Goal: Information Seeking & Learning: Learn about a topic

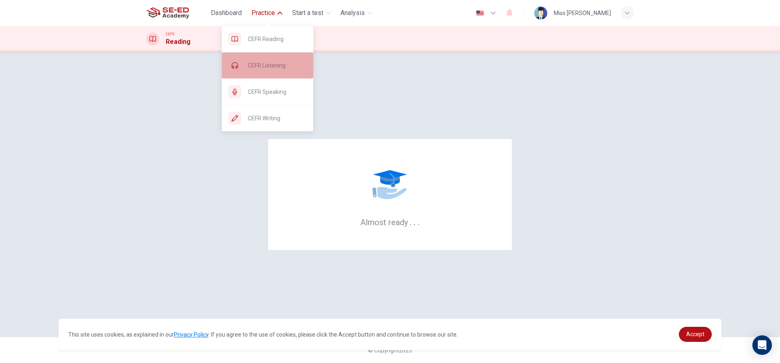
click at [292, 71] on div "CEFR Listening" at bounding box center [267, 65] width 91 height 26
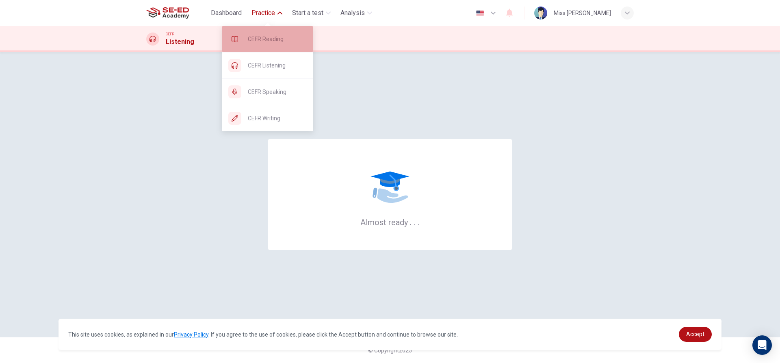
click at [271, 43] on span "CEFR Reading" at bounding box center [277, 39] width 59 height 10
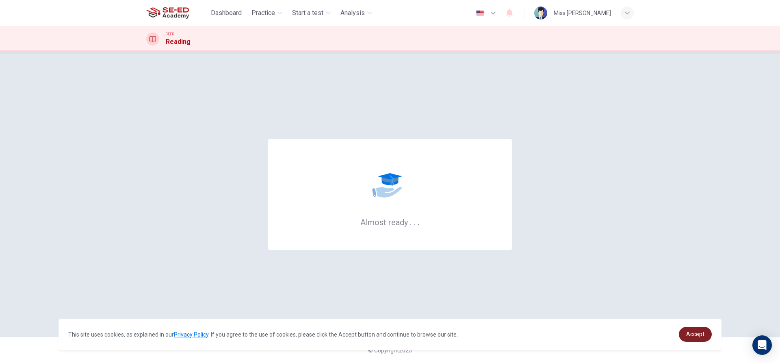
click at [694, 336] on span "Accept" at bounding box center [695, 334] width 18 height 6
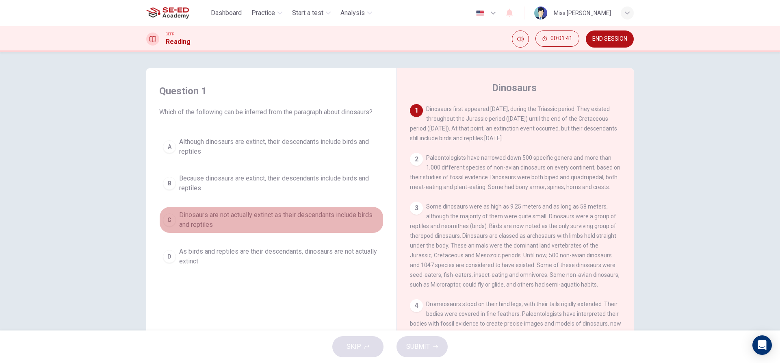
click at [168, 214] on div "C" at bounding box center [169, 219] width 13 height 13
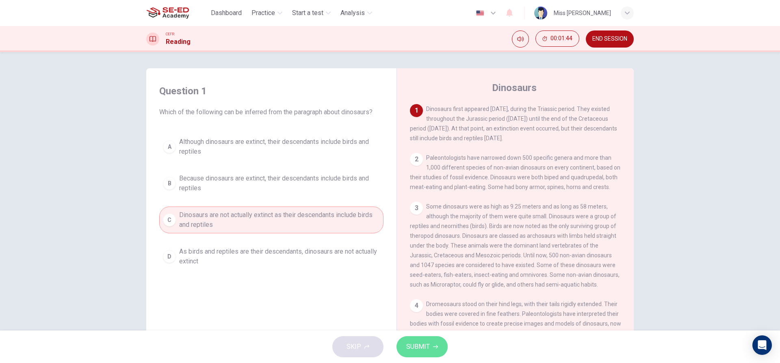
drag, startPoint x: 413, startPoint y: 340, endPoint x: 417, endPoint y: 339, distance: 4.4
click at [415, 340] on button "SUBMIT" at bounding box center [421, 346] width 51 height 21
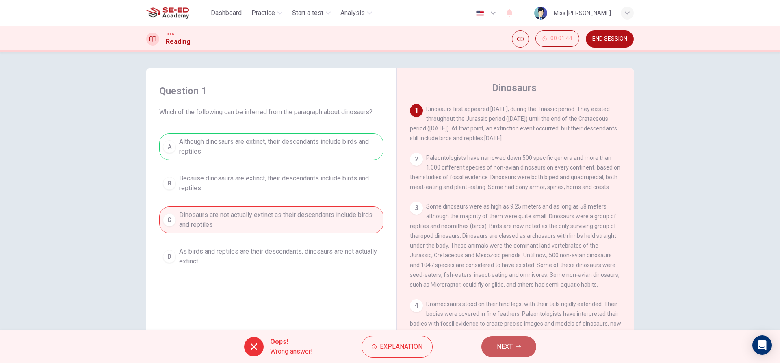
click at [511, 348] on span "NEXT" at bounding box center [505, 346] width 16 height 11
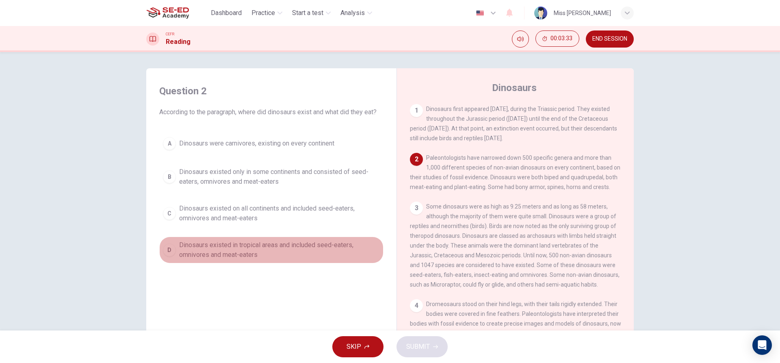
drag, startPoint x: 169, startPoint y: 248, endPoint x: 184, endPoint y: 250, distance: 16.0
click at [169, 248] on div "D" at bounding box center [169, 249] width 13 height 13
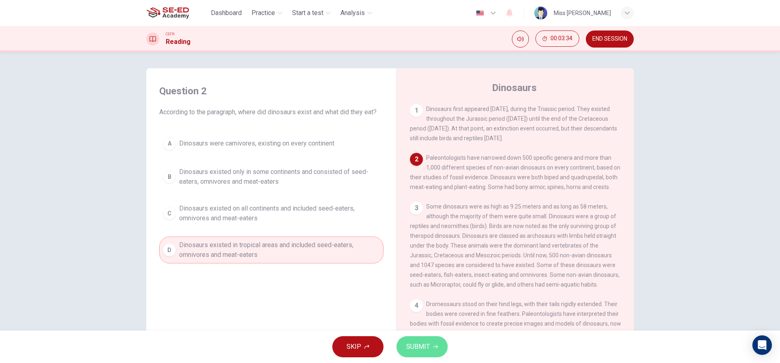
click at [429, 347] on span "SUBMIT" at bounding box center [418, 346] width 24 height 11
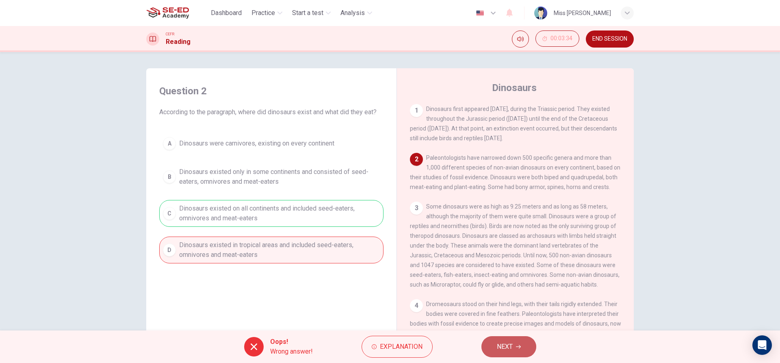
click at [509, 340] on button "NEXT" at bounding box center [508, 346] width 55 height 21
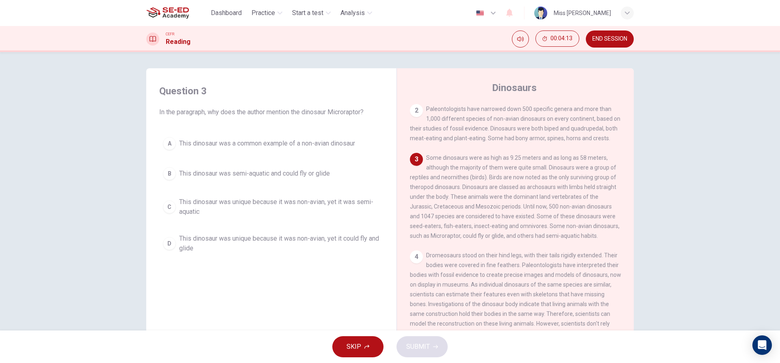
scroll to position [41, 0]
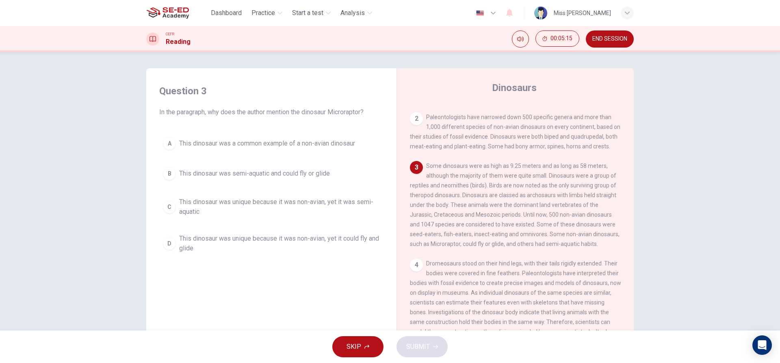
click at [173, 171] on div "B" at bounding box center [169, 173] width 13 height 13
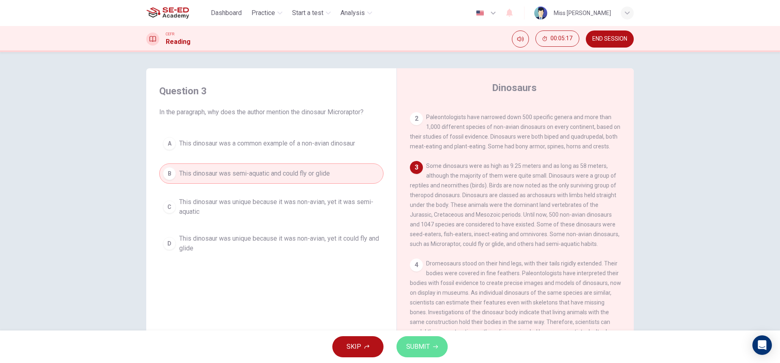
click at [429, 348] on span "SUBMIT" at bounding box center [418, 346] width 24 height 11
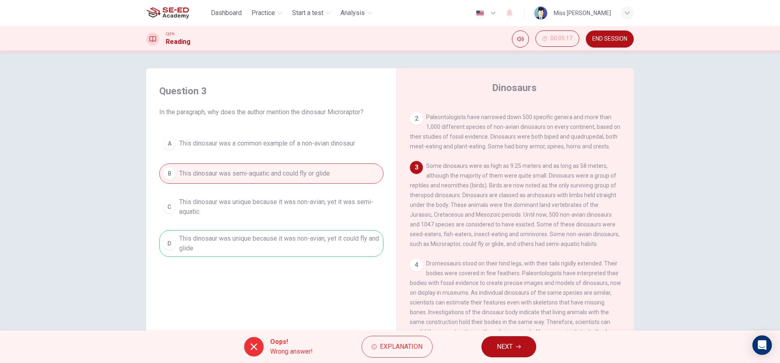
click at [517, 350] on button "NEXT" at bounding box center [508, 346] width 55 height 21
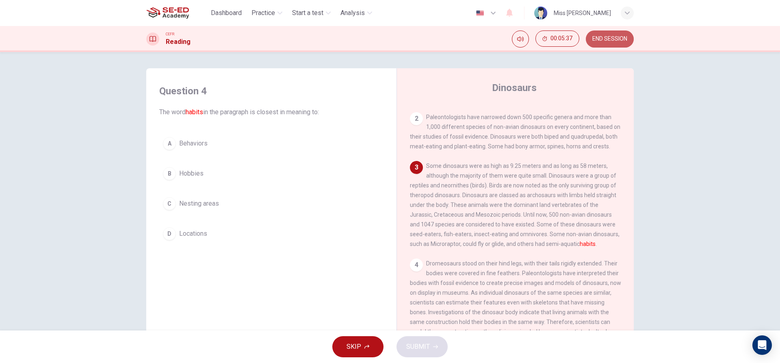
click at [617, 36] on span "END SESSION" at bounding box center [609, 39] width 35 height 6
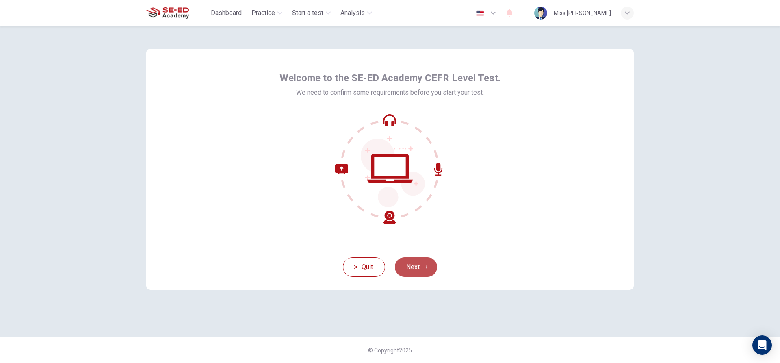
click at [417, 264] on button "Next" at bounding box center [416, 266] width 42 height 19
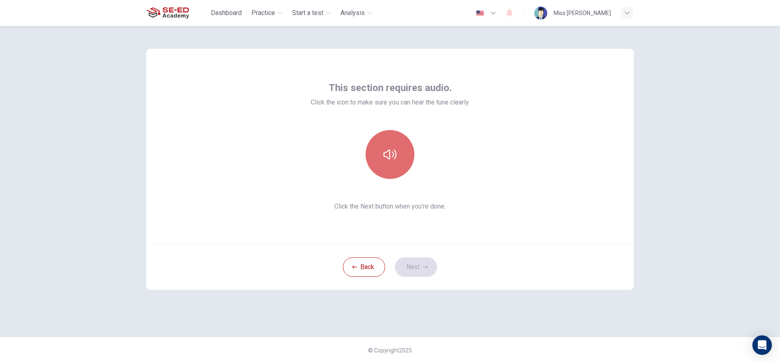
click at [395, 149] on icon "button" at bounding box center [389, 154] width 13 height 13
click at [418, 268] on button "Next" at bounding box center [416, 266] width 42 height 19
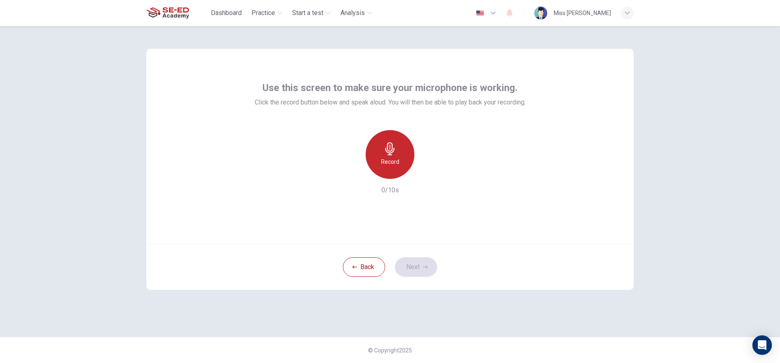
click at [392, 164] on h6 "Record" at bounding box center [390, 162] width 18 height 10
click at [394, 163] on h6 "Stop" at bounding box center [390, 162] width 12 height 10
click at [394, 163] on h6 "Record" at bounding box center [390, 162] width 18 height 10
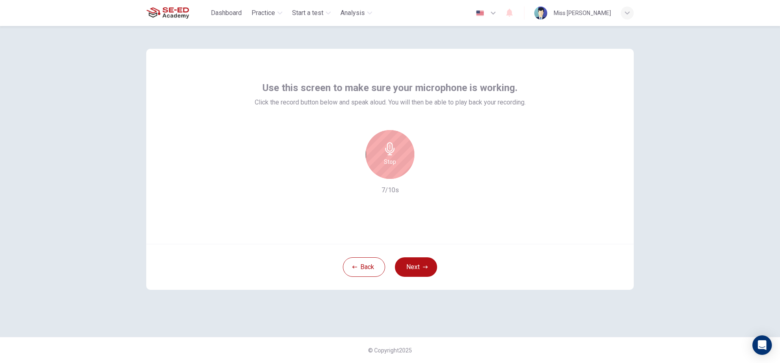
click at [395, 163] on h6 "Stop" at bounding box center [390, 162] width 12 height 10
click at [430, 173] on icon "button" at bounding box center [427, 172] width 8 height 8
click at [394, 153] on icon "button" at bounding box center [389, 148] width 13 height 13
click at [428, 174] on icon "button" at bounding box center [427, 172] width 8 height 8
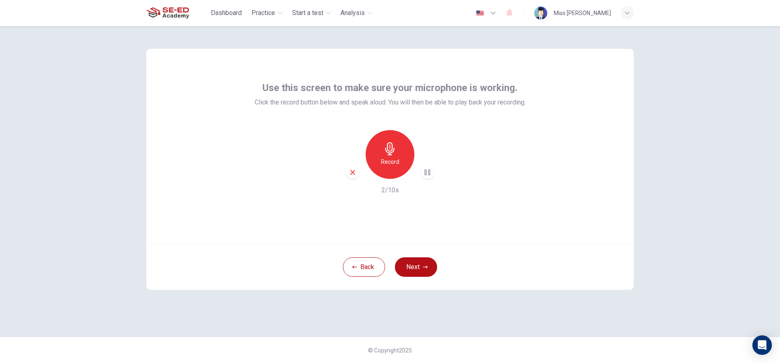
click at [353, 172] on icon "button" at bounding box center [352, 172] width 5 height 5
click at [398, 160] on h6 "Record" at bounding box center [390, 162] width 18 height 10
click at [390, 156] on div "Stop" at bounding box center [390, 154] width 49 height 49
click at [427, 174] on icon "button" at bounding box center [427, 172] width 8 height 8
click at [430, 170] on icon "button" at bounding box center [427, 172] width 8 height 8
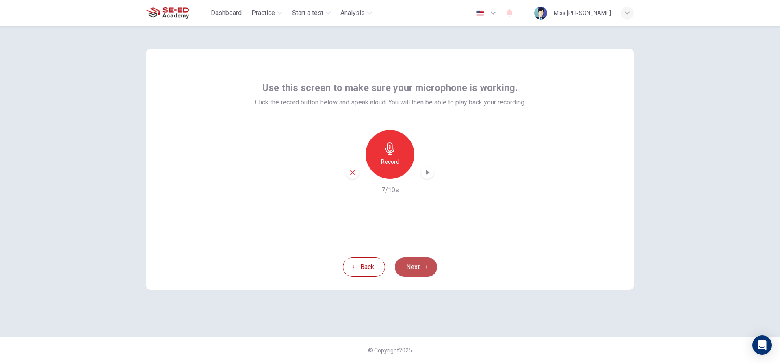
click at [421, 266] on button "Next" at bounding box center [416, 266] width 42 height 19
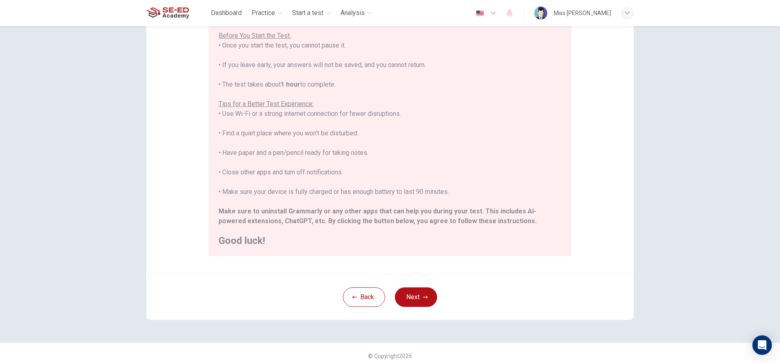
scroll to position [89, 0]
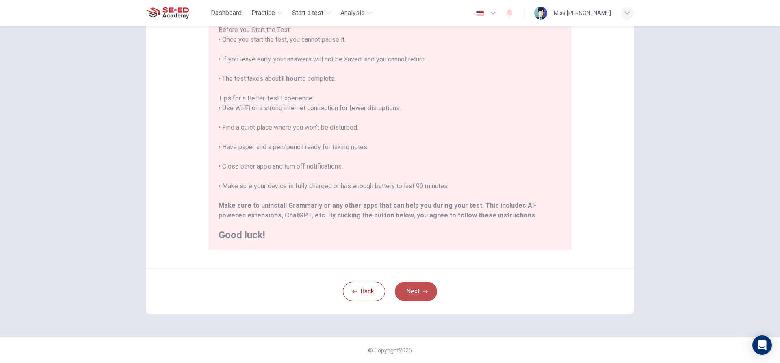
click at [417, 292] on button "Next" at bounding box center [416, 290] width 42 height 19
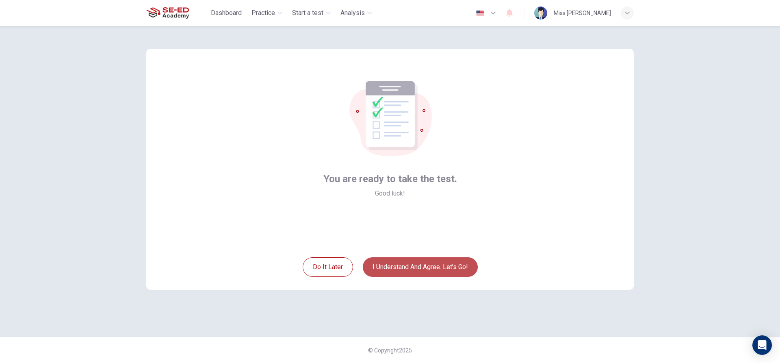
click at [419, 265] on button "I understand and agree. Let’s go!" at bounding box center [420, 266] width 115 height 19
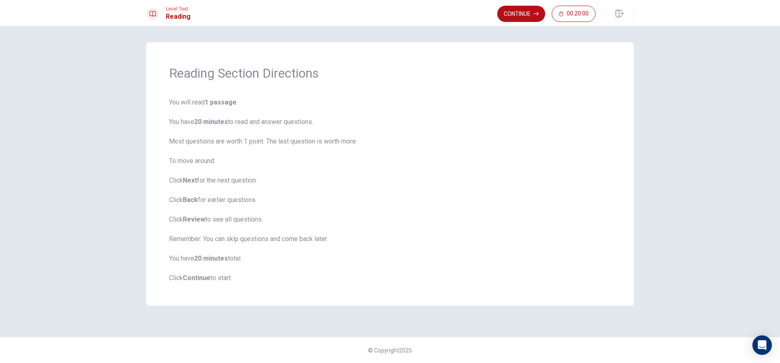
drag, startPoint x: 533, startPoint y: 9, endPoint x: 527, endPoint y: 15, distance: 8.4
click at [532, 11] on button "Continue" at bounding box center [521, 14] width 48 height 16
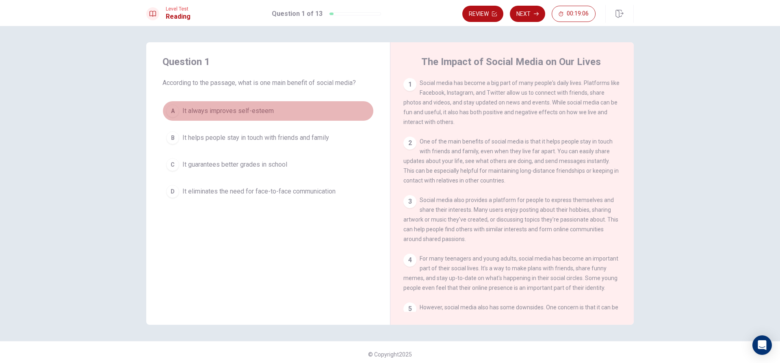
click at [228, 108] on span "It always improves self-esteem" at bounding box center [227, 111] width 91 height 10
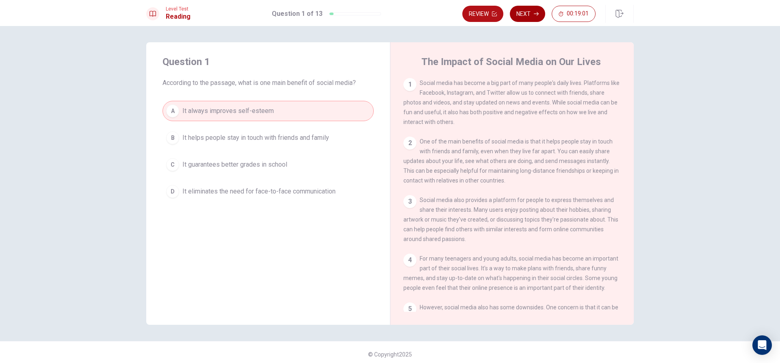
click at [529, 13] on button "Next" at bounding box center [527, 14] width 35 height 16
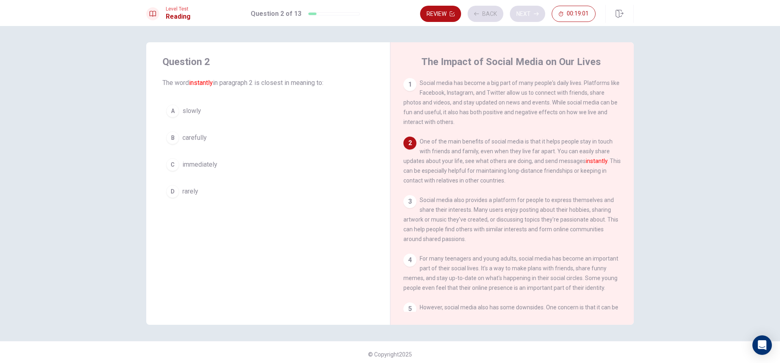
scroll to position [61, 0]
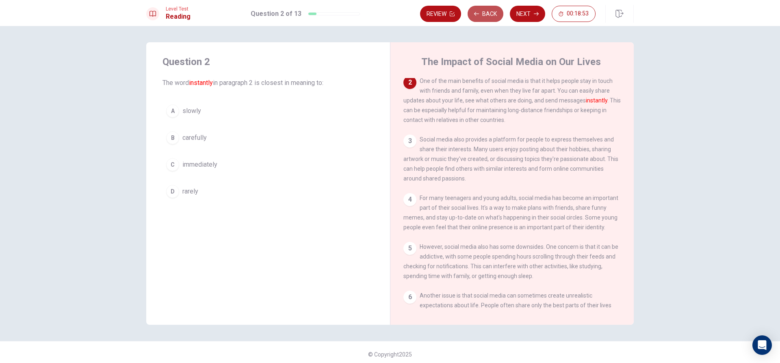
click at [476, 11] on icon "button" at bounding box center [476, 13] width 5 height 5
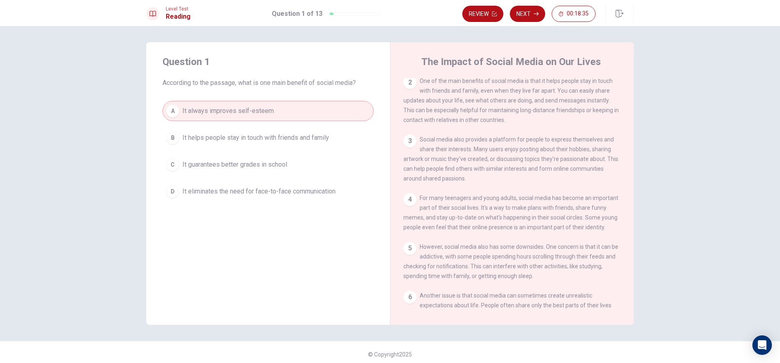
click at [527, 12] on button "Next" at bounding box center [527, 14] width 35 height 16
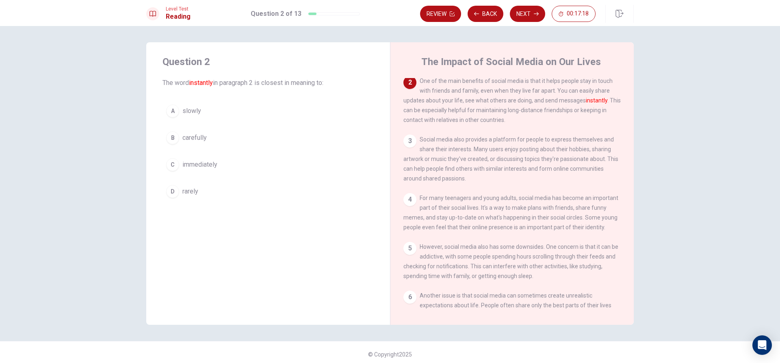
click at [225, 165] on button "C immediately" at bounding box center [267, 164] width 211 height 20
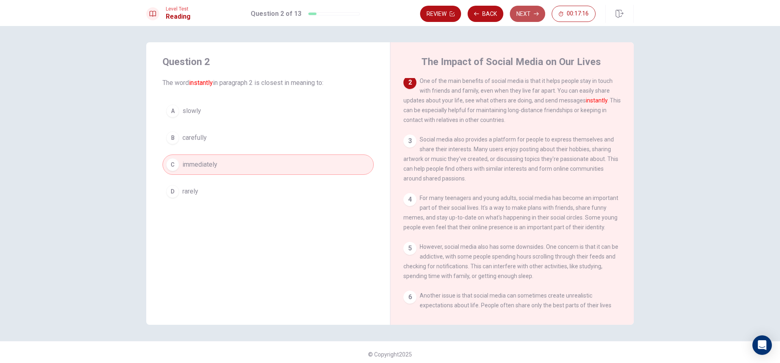
click at [535, 10] on button "Next" at bounding box center [527, 14] width 35 height 16
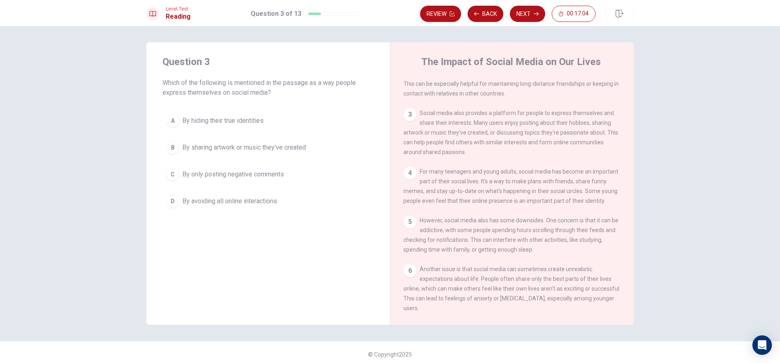
scroll to position [101, 0]
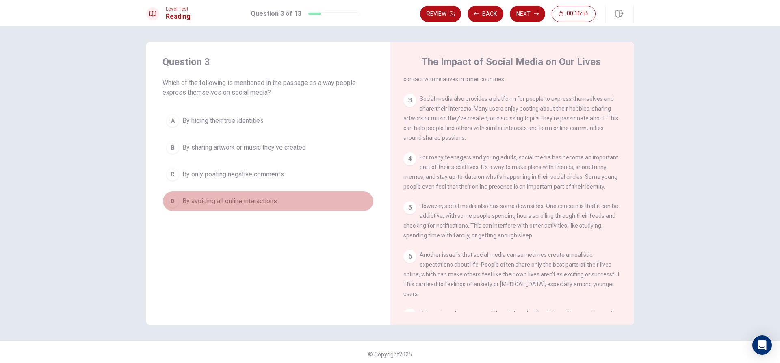
click at [205, 201] on span "By avoiding all online interactions" at bounding box center [229, 201] width 95 height 10
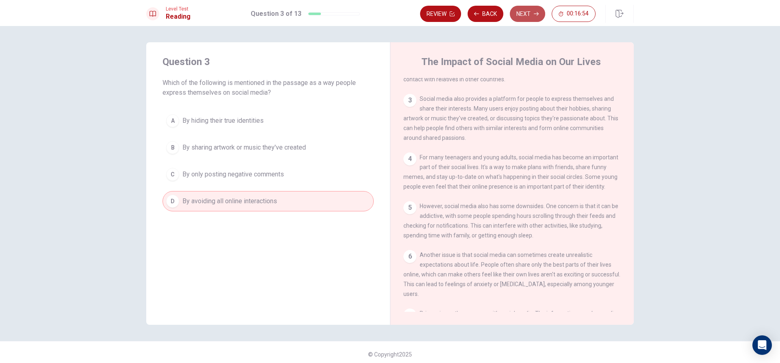
click at [539, 12] on button "Next" at bounding box center [527, 14] width 35 height 16
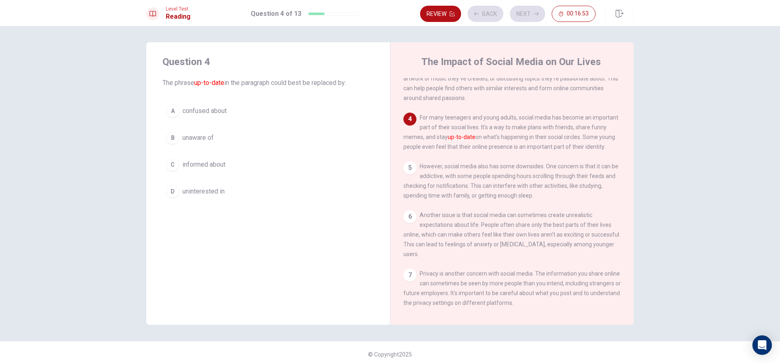
scroll to position [182, 0]
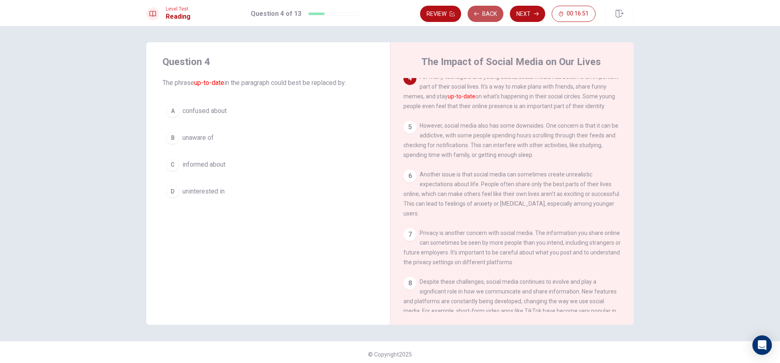
click at [491, 8] on button "Back" at bounding box center [486, 14] width 36 height 16
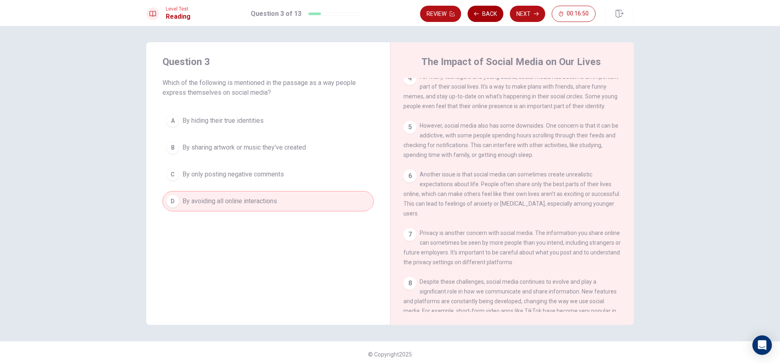
click at [490, 15] on button "Back" at bounding box center [486, 14] width 36 height 16
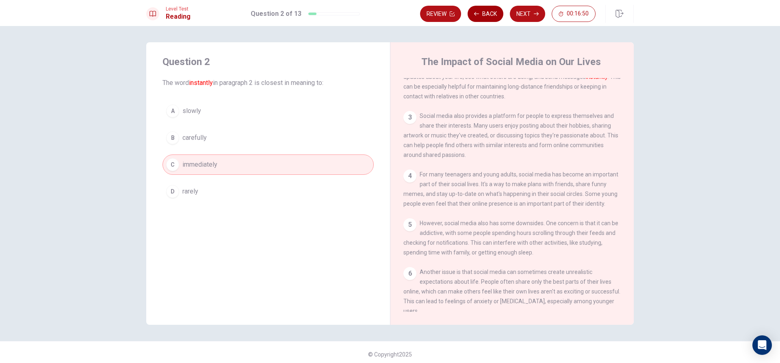
scroll to position [61, 0]
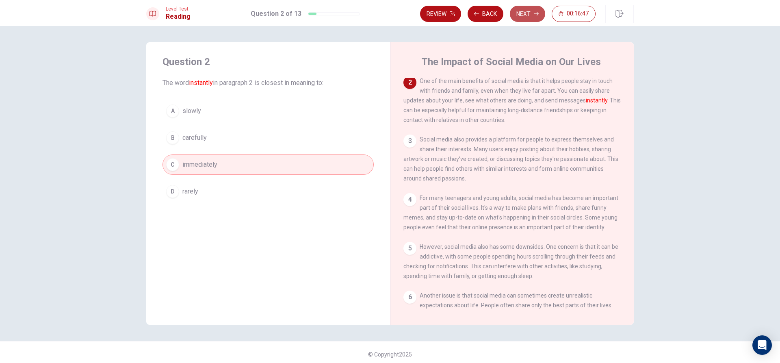
click at [526, 9] on button "Next" at bounding box center [527, 14] width 35 height 16
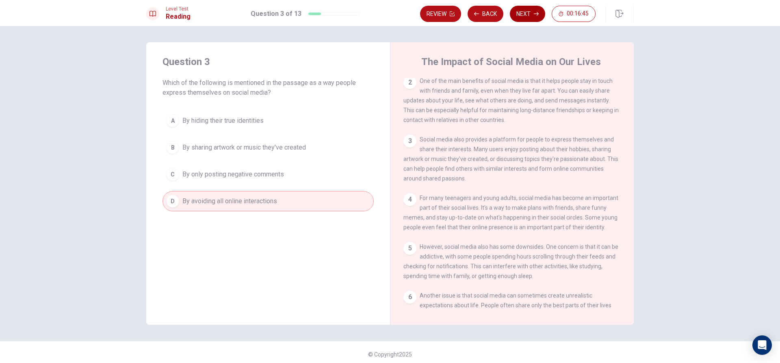
click at [524, 15] on button "Next" at bounding box center [527, 14] width 35 height 16
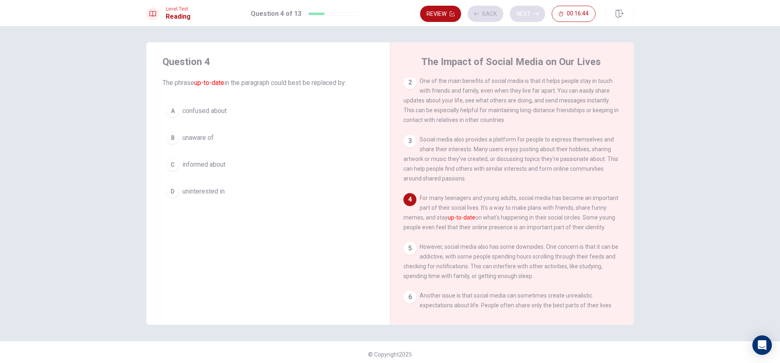
scroll to position [70, 0]
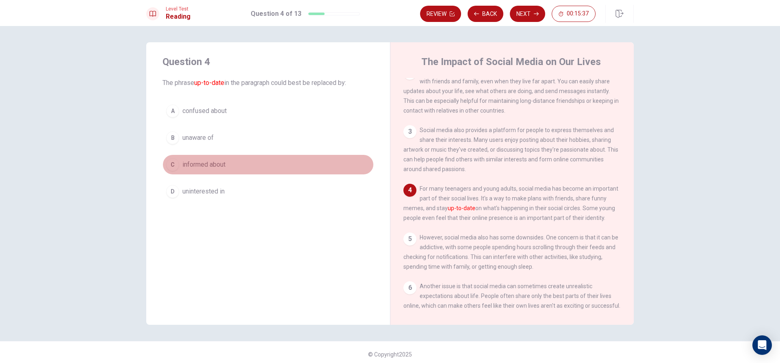
click at [212, 166] on span "informed about" at bounding box center [203, 165] width 43 height 10
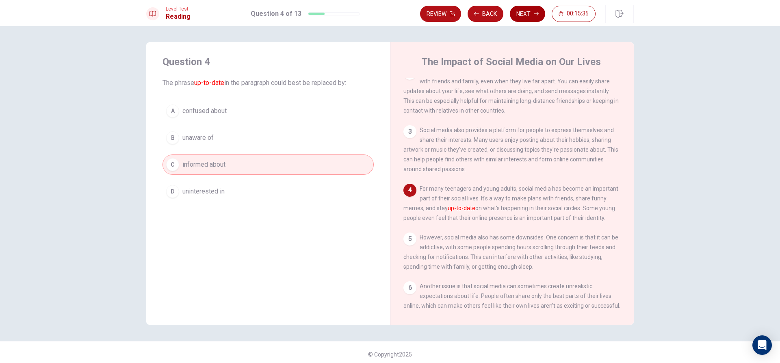
click at [530, 16] on button "Next" at bounding box center [527, 14] width 35 height 16
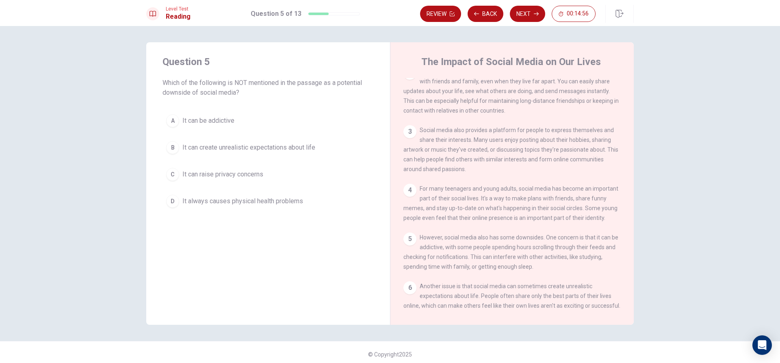
click at [197, 116] on span "It can be addictive" at bounding box center [208, 121] width 52 height 10
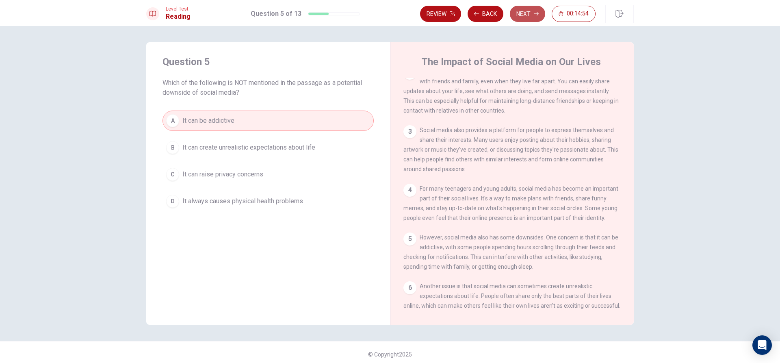
click at [523, 10] on button "Next" at bounding box center [527, 14] width 35 height 16
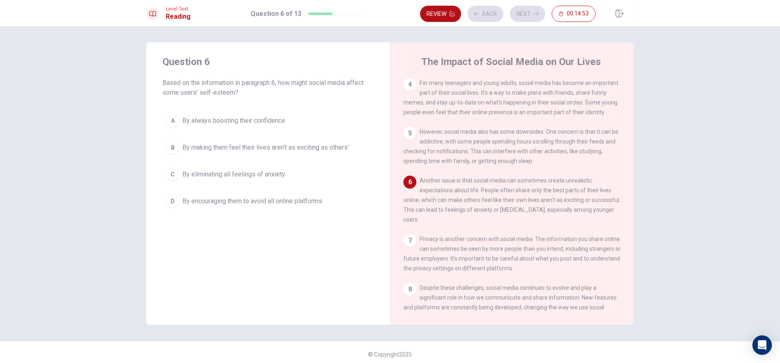
scroll to position [181, 0]
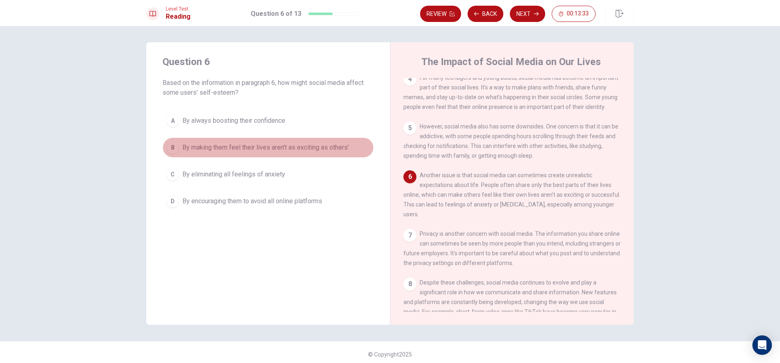
click at [323, 147] on span "By making them feel their lives aren't as exciting as others'" at bounding box center [265, 148] width 167 height 10
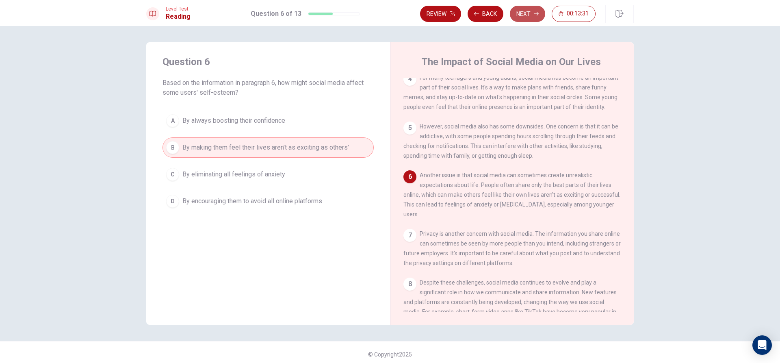
drag, startPoint x: 524, startPoint y: 16, endPoint x: 512, endPoint y: 21, distance: 12.4
click at [523, 16] on button "Next" at bounding box center [527, 14] width 35 height 16
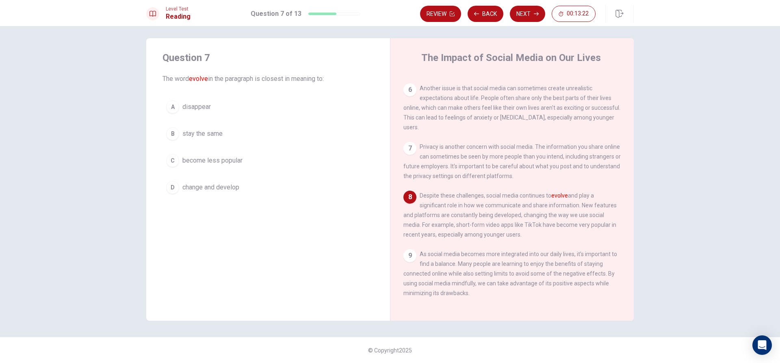
scroll to position [281, 0]
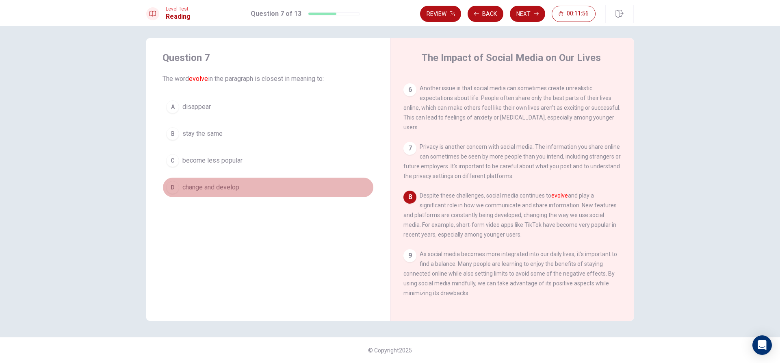
click at [223, 179] on button "D change and develop" at bounding box center [267, 187] width 211 height 20
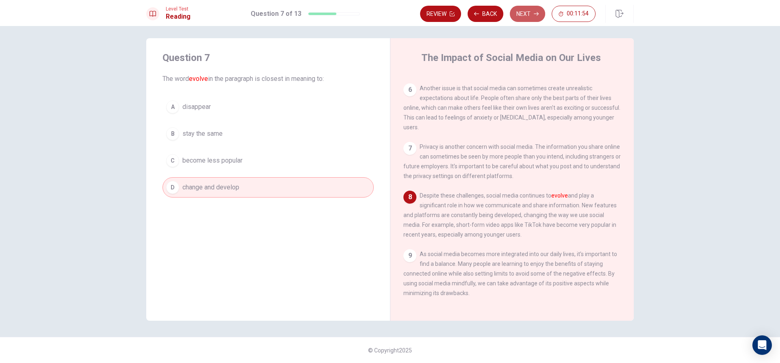
click at [537, 14] on icon "button" at bounding box center [536, 13] width 5 height 5
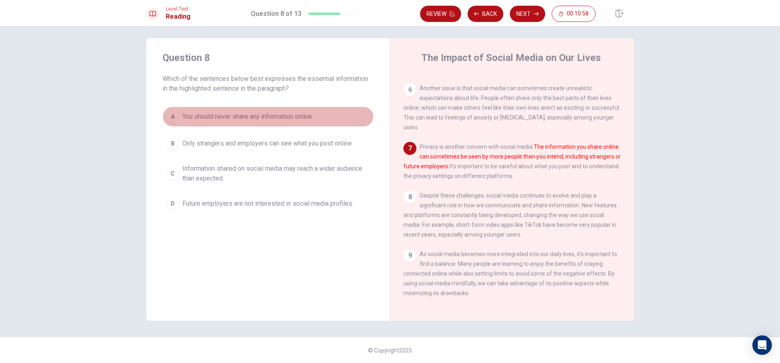
click at [272, 116] on span "You should never share any information online." at bounding box center [247, 117] width 131 height 10
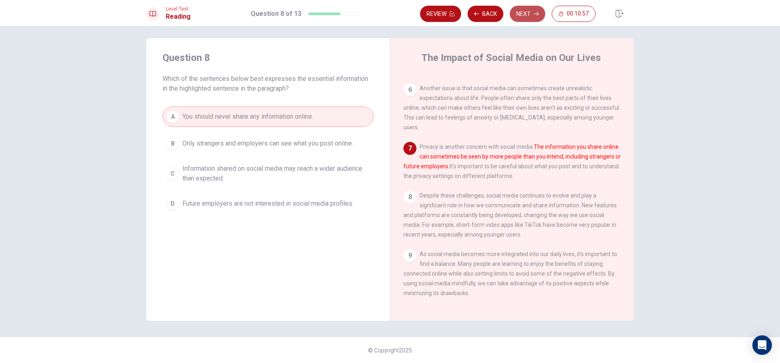
click at [532, 7] on button "Next" at bounding box center [527, 14] width 35 height 16
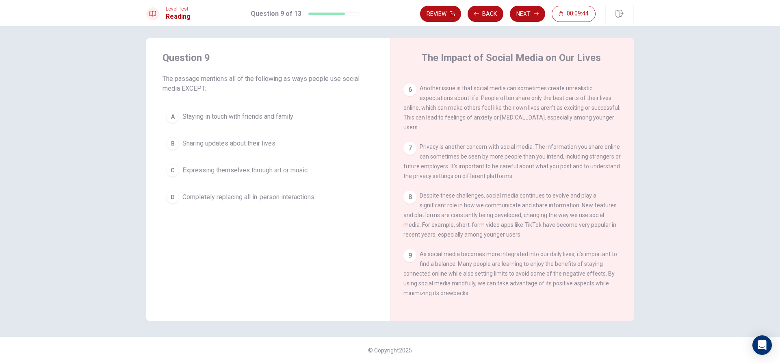
click at [255, 146] on span "Sharing updates about their lives" at bounding box center [228, 144] width 93 height 10
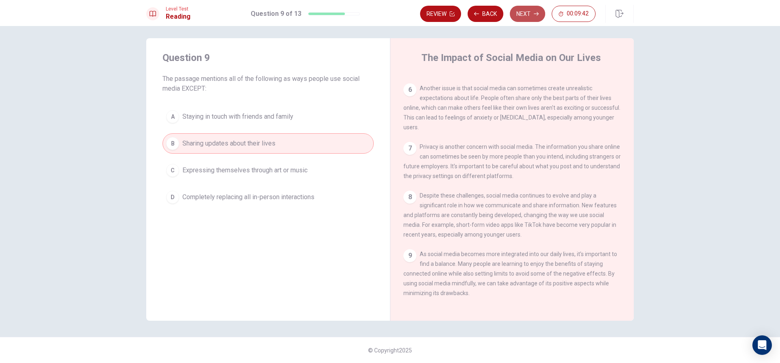
click at [531, 13] on button "Next" at bounding box center [527, 14] width 35 height 16
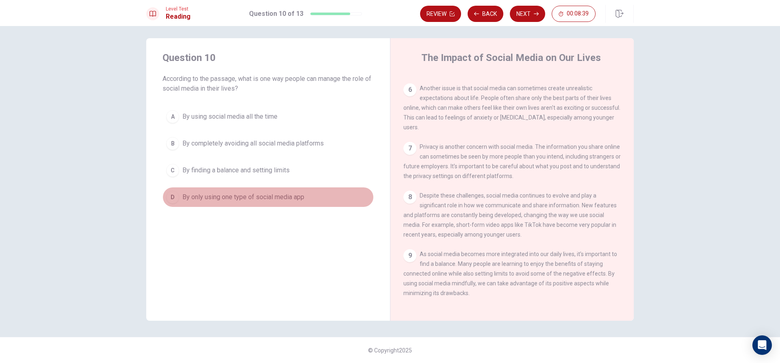
click at [244, 198] on span "By only using one type of social media app" at bounding box center [243, 197] width 122 height 10
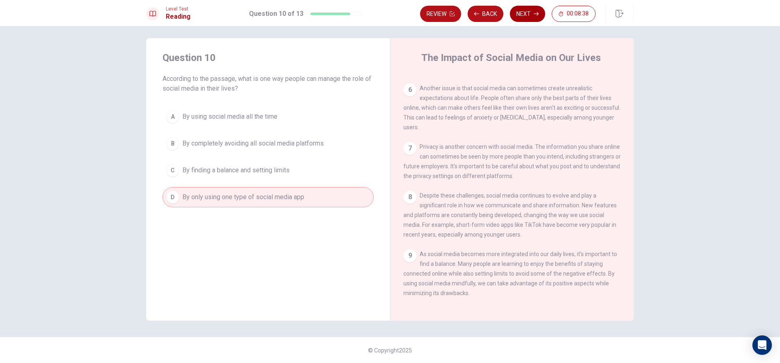
click at [535, 14] on icon "button" at bounding box center [536, 13] width 5 height 5
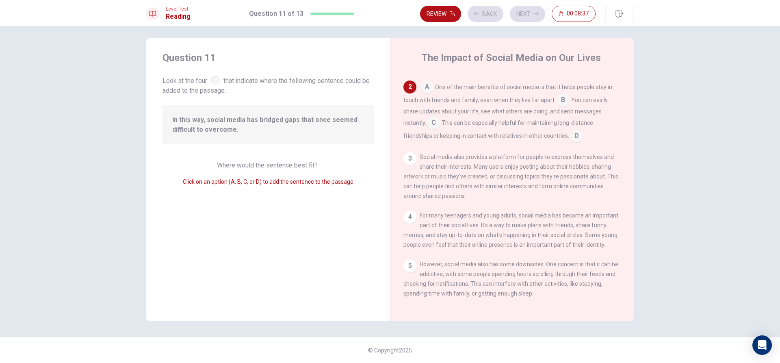
scroll to position [61, 0]
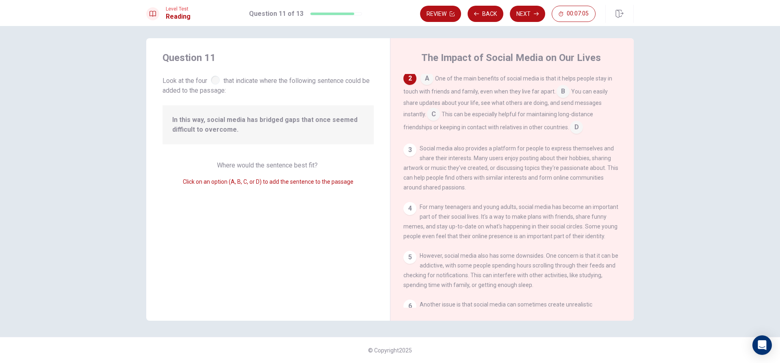
click at [431, 117] on input at bounding box center [433, 114] width 13 height 13
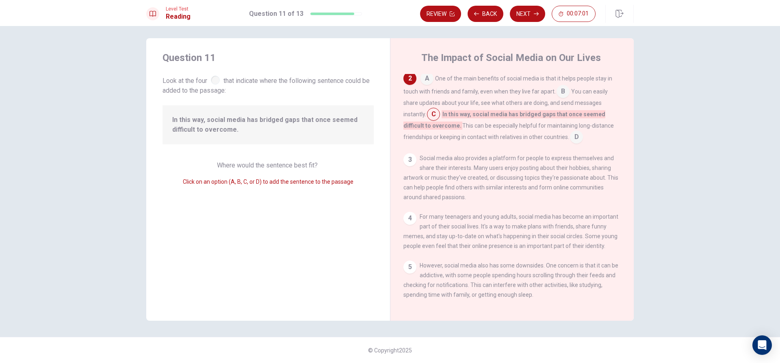
click at [560, 89] on input at bounding box center [562, 92] width 13 height 13
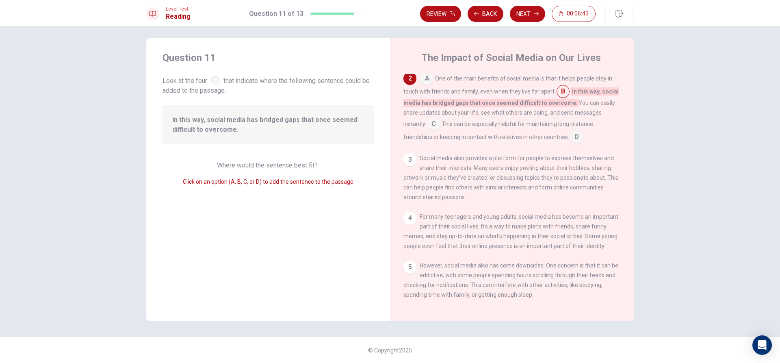
click at [563, 102] on span "In this way, social media has bridged gaps that once seemed difficult to overco…" at bounding box center [510, 96] width 215 height 19
click at [557, 93] on input at bounding box center [562, 92] width 13 height 13
click at [423, 80] on input at bounding box center [426, 79] width 13 height 13
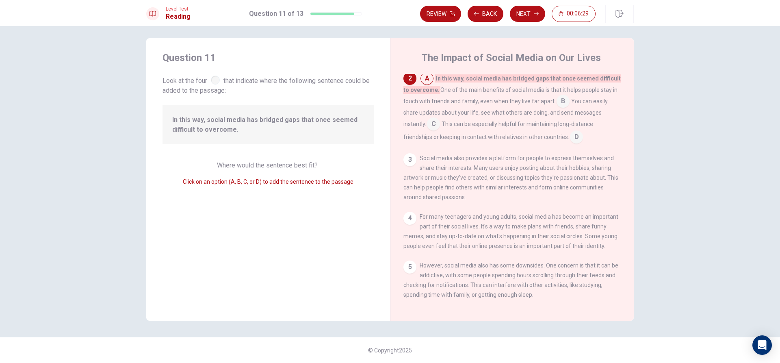
click at [429, 125] on input at bounding box center [433, 124] width 13 height 13
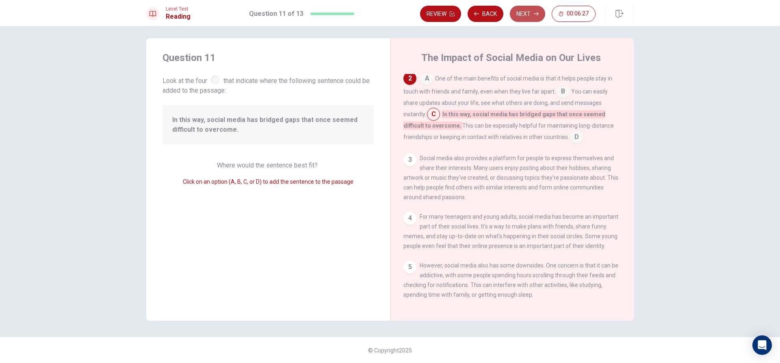
click at [533, 9] on button "Next" at bounding box center [527, 14] width 35 height 16
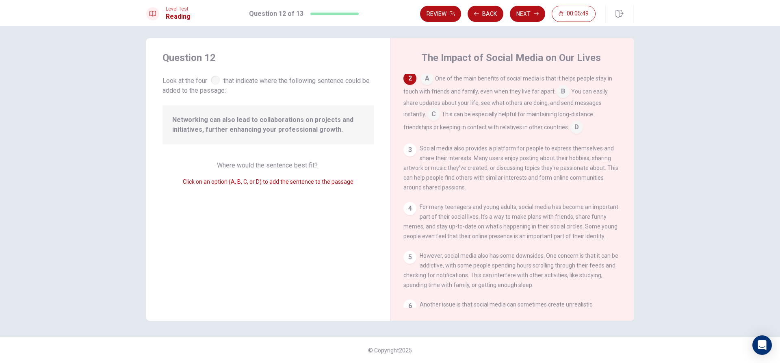
click at [431, 118] on input at bounding box center [433, 114] width 13 height 13
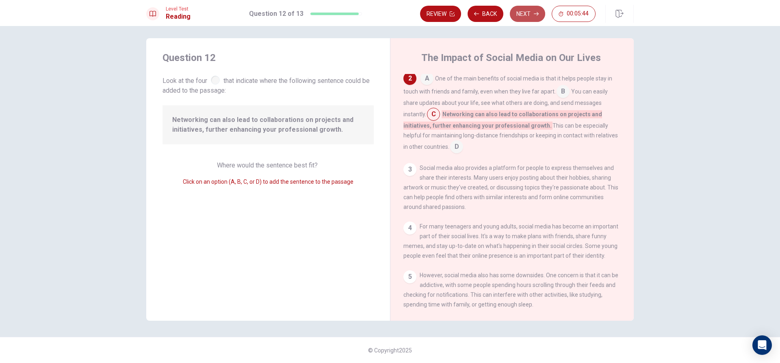
click at [527, 9] on button "Next" at bounding box center [527, 14] width 35 height 16
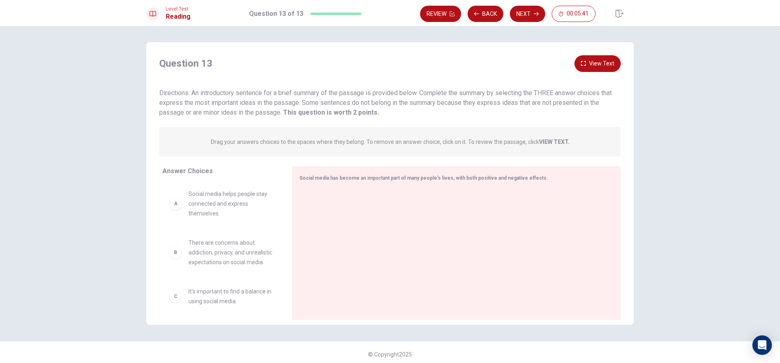
scroll to position [4, 0]
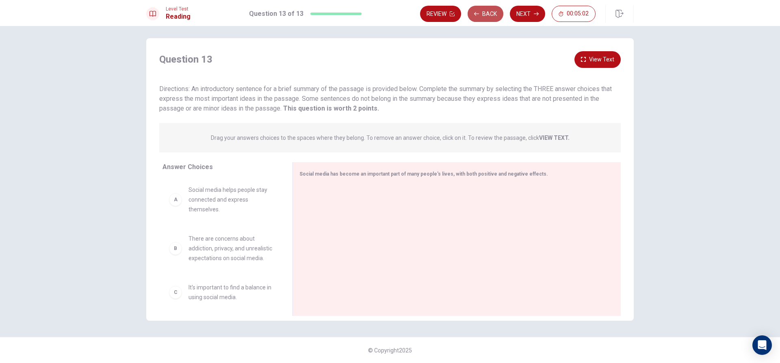
click at [491, 14] on button "Back" at bounding box center [486, 14] width 36 height 16
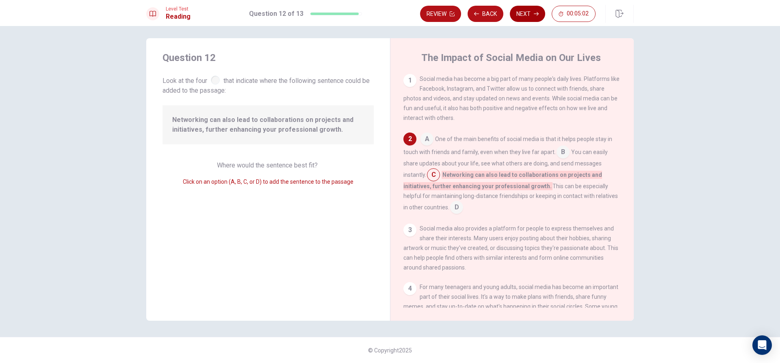
scroll to position [61, 0]
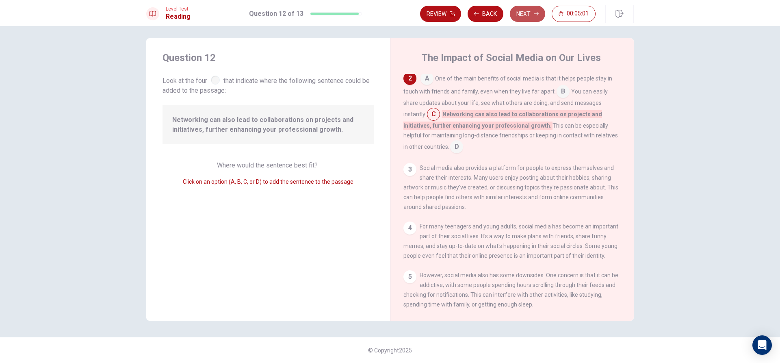
click at [513, 7] on button "Next" at bounding box center [527, 14] width 35 height 16
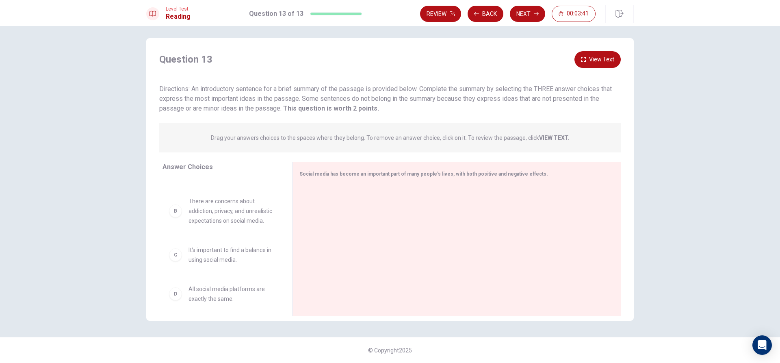
scroll to position [18, 0]
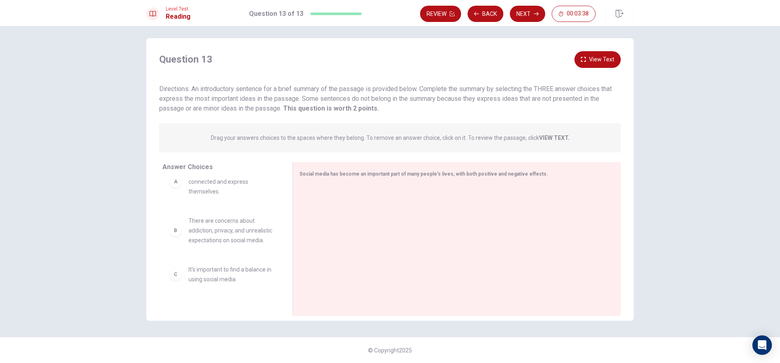
click at [174, 237] on div "B" at bounding box center [175, 230] width 13 height 13
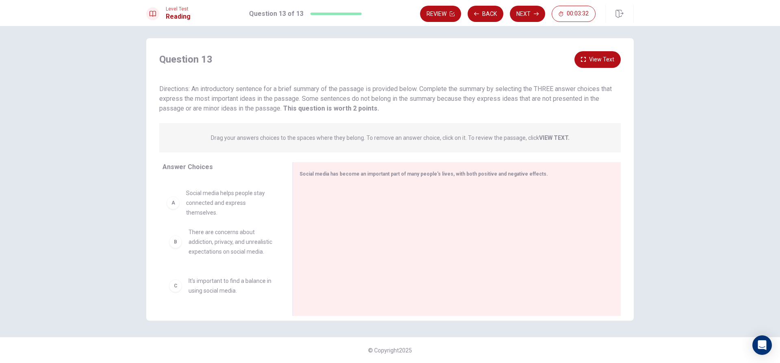
drag, startPoint x: 175, startPoint y: 201, endPoint x: 178, endPoint y: 204, distance: 4.3
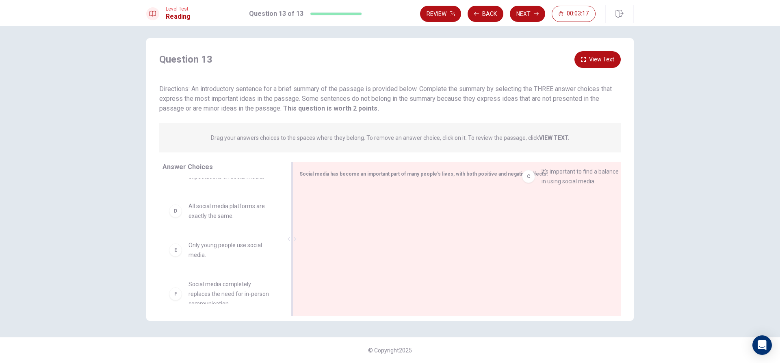
drag, startPoint x: 208, startPoint y: 221, endPoint x: 572, endPoint y: 179, distance: 366.7
drag, startPoint x: 216, startPoint y: 224, endPoint x: 351, endPoint y: 201, distance: 137.3
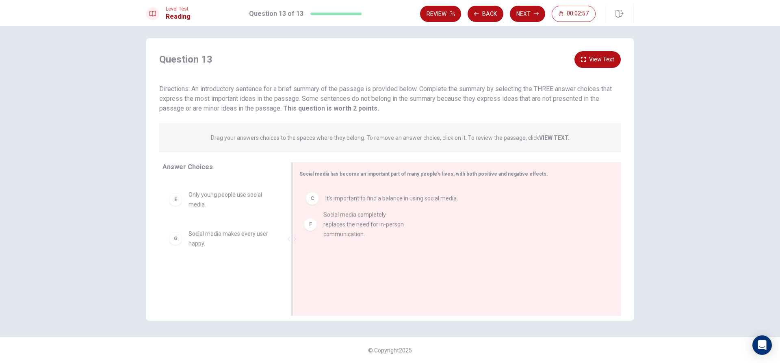
drag, startPoint x: 218, startPoint y: 248, endPoint x: 362, endPoint y: 229, distance: 145.1
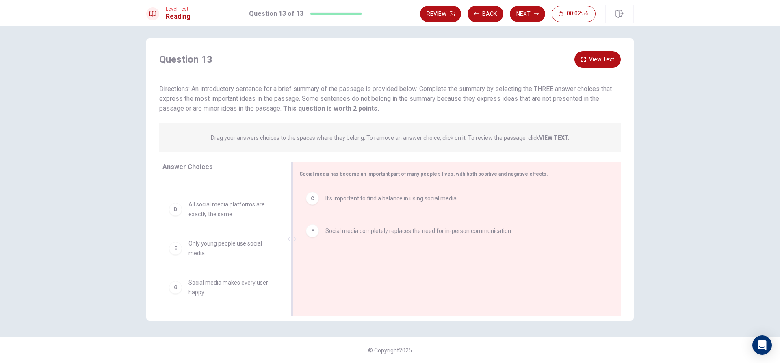
scroll to position [93, 0]
drag, startPoint x: 333, startPoint y: 231, endPoint x: 338, endPoint y: 214, distance: 18.0
drag, startPoint x: 214, startPoint y: 286, endPoint x: 357, endPoint y: 255, distance: 146.5
drag, startPoint x: 210, startPoint y: 292, endPoint x: 350, endPoint y: 295, distance: 140.2
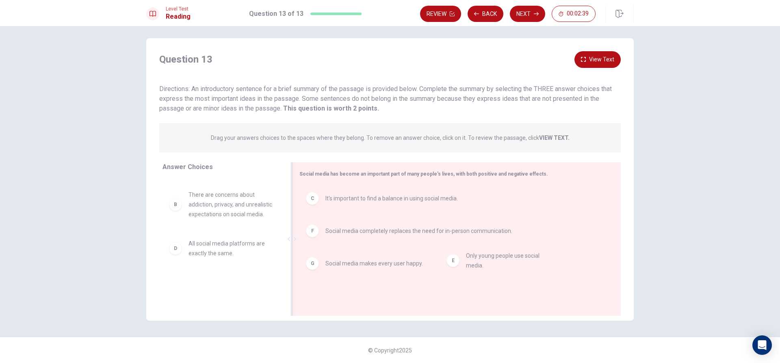
drag, startPoint x: 237, startPoint y: 289, endPoint x: 532, endPoint y: 260, distance: 296.3
drag, startPoint x: 258, startPoint y: 277, endPoint x: 548, endPoint y: 198, distance: 299.6
drag, startPoint x: 215, startPoint y: 289, endPoint x: 353, endPoint y: 301, distance: 137.8
drag, startPoint x: 229, startPoint y: 288, endPoint x: 373, endPoint y: 302, distance: 144.4
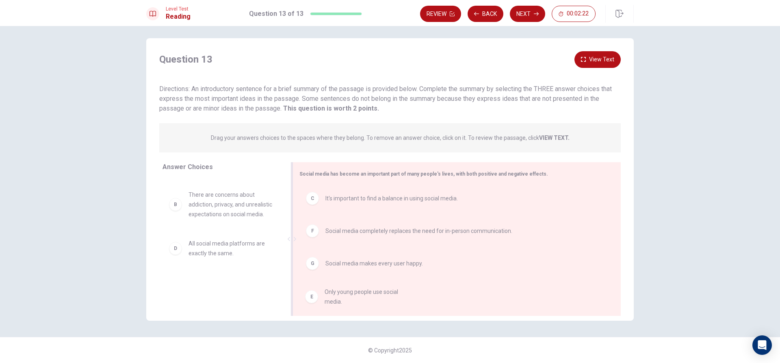
drag, startPoint x: 237, startPoint y: 283, endPoint x: 401, endPoint y: 292, distance: 164.0
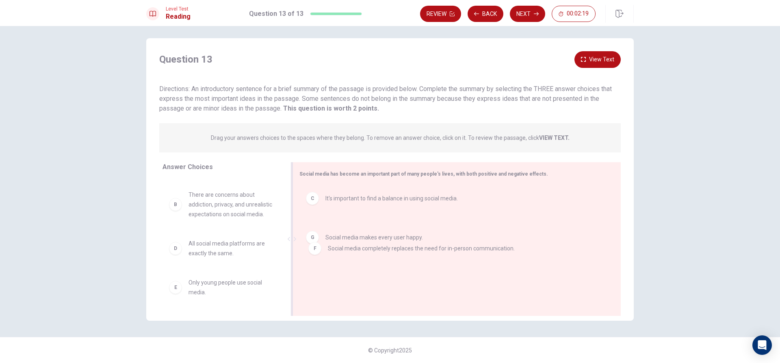
drag, startPoint x: 404, startPoint y: 233, endPoint x: 409, endPoint y: 258, distance: 24.9
drag, startPoint x: 400, startPoint y: 239, endPoint x: 400, endPoint y: 268, distance: 29.2
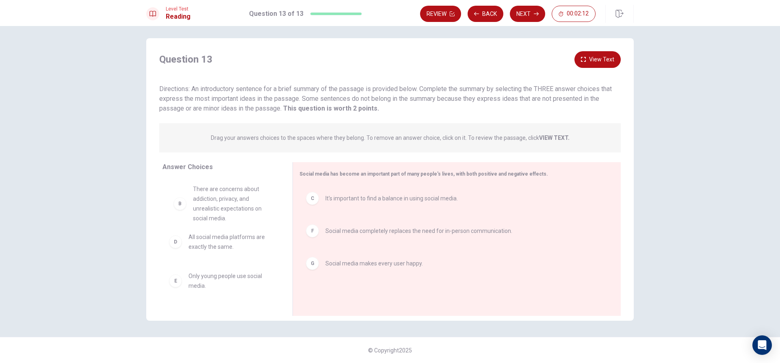
scroll to position [52, 0]
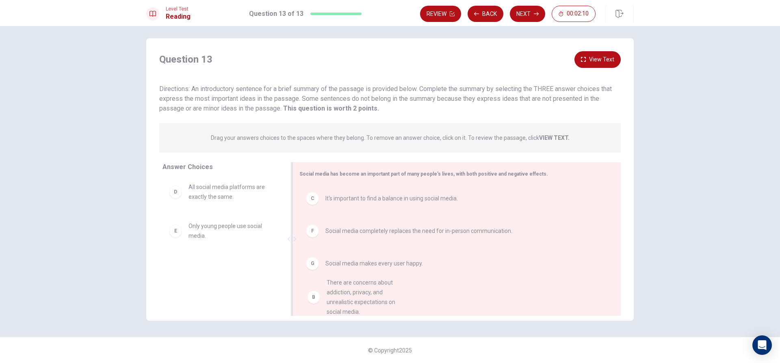
drag, startPoint x: 236, startPoint y: 205, endPoint x: 374, endPoint y: 302, distance: 169.1
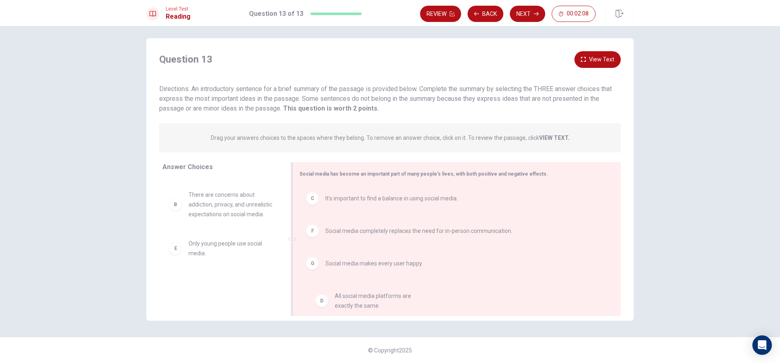
drag, startPoint x: 214, startPoint y: 249, endPoint x: 365, endPoint y: 300, distance: 159.8
drag, startPoint x: 222, startPoint y: 290, endPoint x: 517, endPoint y: 274, distance: 296.1
click at [534, 15] on icon "button" at bounding box center [536, 13] width 5 height 5
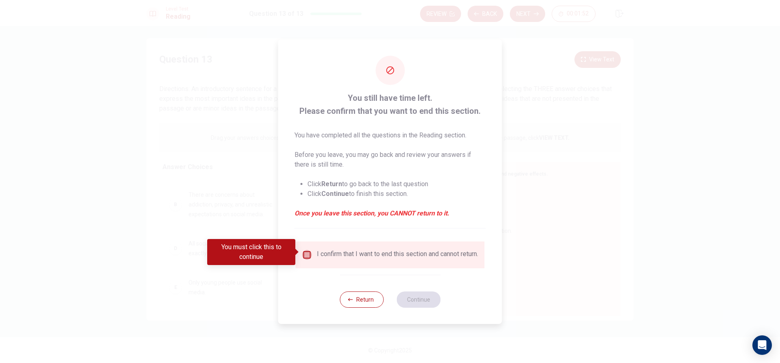
click at [307, 250] on input "You must click this to continue" at bounding box center [307, 255] width 10 height 10
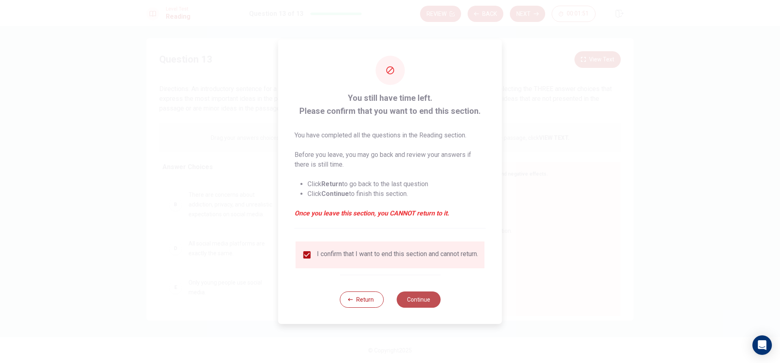
click at [425, 300] on button "Continue" at bounding box center [418, 299] width 44 height 16
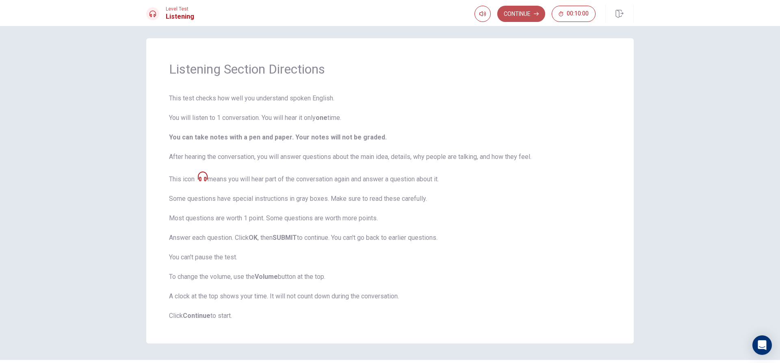
click at [530, 10] on button "Continue" at bounding box center [521, 14] width 48 height 16
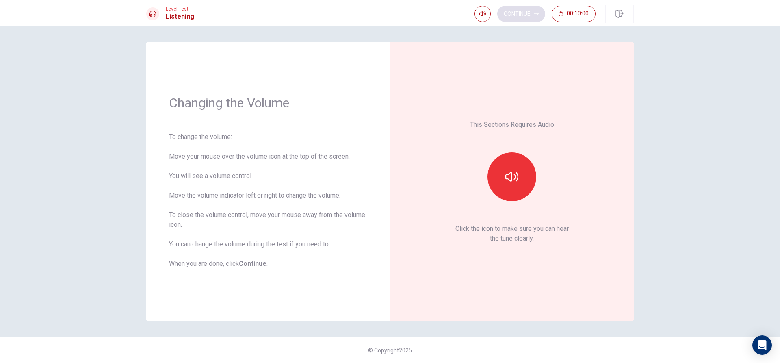
scroll to position [0, 0]
click at [518, 176] on icon "button" at bounding box center [511, 177] width 13 height 10
click at [518, 176] on icon "button" at bounding box center [511, 176] width 13 height 13
click at [518, 176] on icon "button" at bounding box center [511, 177] width 13 height 10
click at [518, 178] on button "button" at bounding box center [511, 176] width 49 height 49
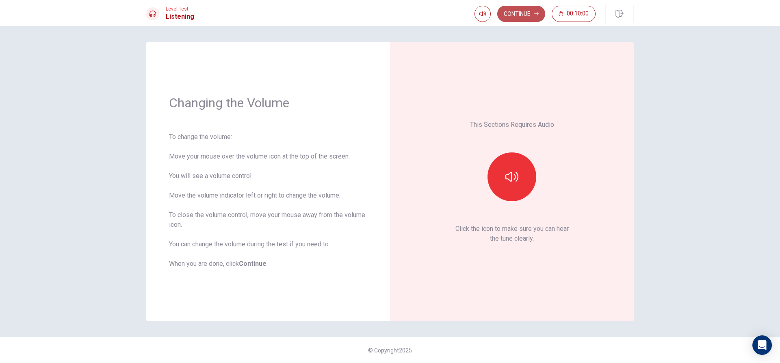
click at [521, 7] on button "Continue" at bounding box center [521, 14] width 48 height 16
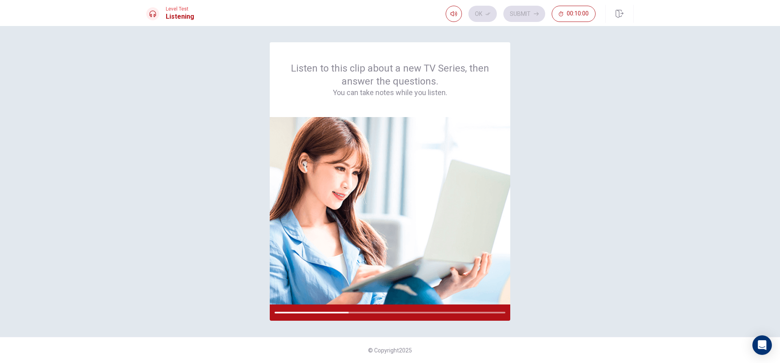
drag, startPoint x: 347, startPoint y: 313, endPoint x: 336, endPoint y: 322, distance: 14.1
click at [336, 322] on div "Listen to this clip about a new TV Series, then answer the questions. You can t…" at bounding box center [390, 194] width 780 height 337
drag, startPoint x: 348, startPoint y: 313, endPoint x: 337, endPoint y: 312, distance: 11.4
click at [337, 312] on div at bounding box center [313, 313] width 76 height 2
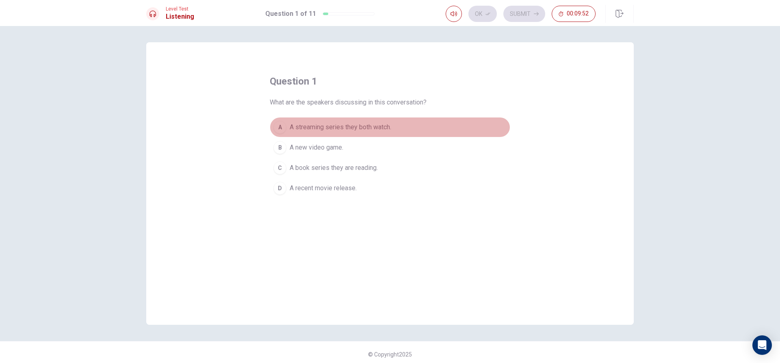
click at [279, 127] on div "A" at bounding box center [279, 127] width 13 height 13
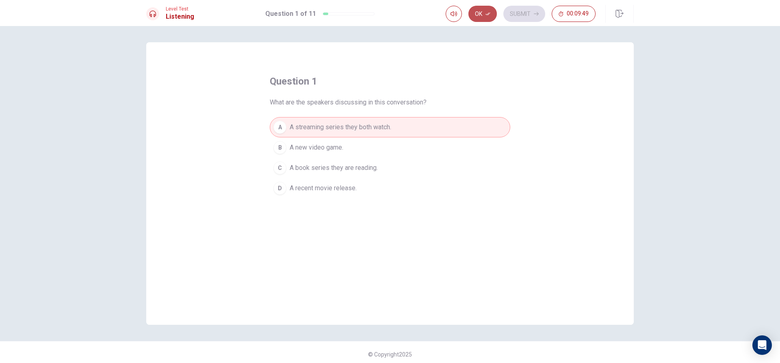
click at [490, 11] on icon "button" at bounding box center [487, 13] width 5 height 5
click at [528, 17] on button "Submit" at bounding box center [524, 14] width 42 height 16
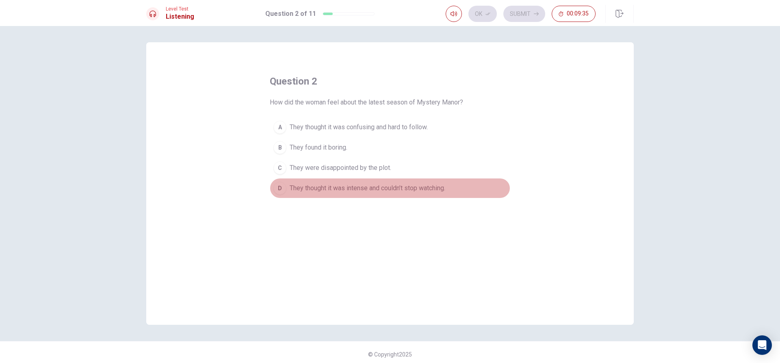
click at [279, 186] on div "D" at bounding box center [279, 188] width 13 height 13
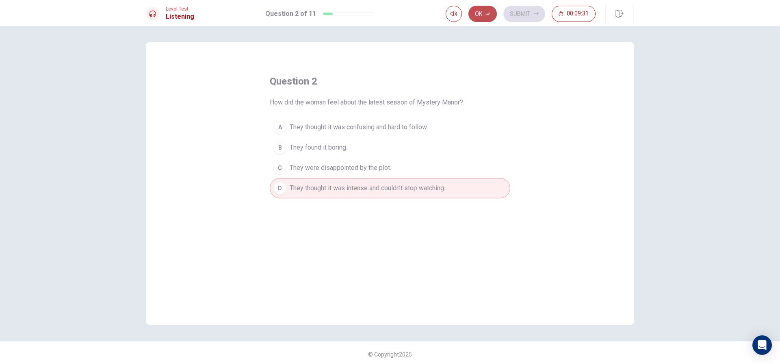
click at [488, 10] on button "Ok" at bounding box center [482, 14] width 28 height 16
click at [510, 14] on button "Submit" at bounding box center [524, 14] width 42 height 16
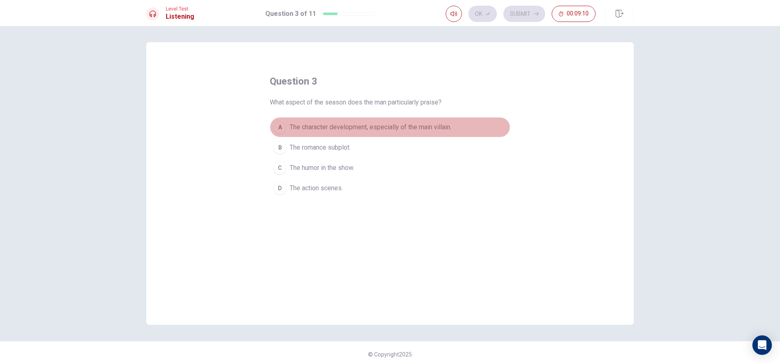
click at [281, 128] on div "A" at bounding box center [279, 127] width 13 height 13
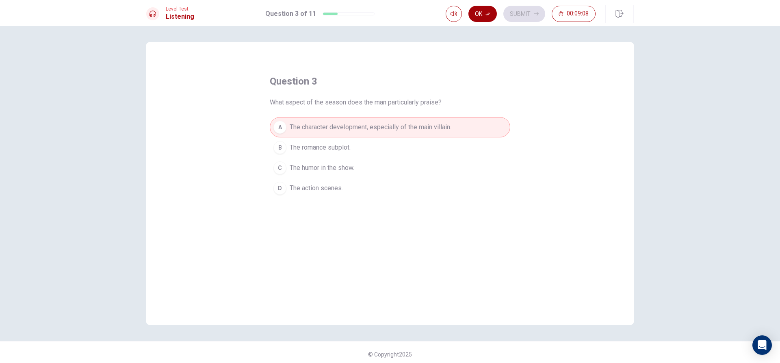
click at [490, 11] on button "Ok" at bounding box center [482, 14] width 28 height 16
click at [523, 11] on button "Submit" at bounding box center [524, 14] width 42 height 16
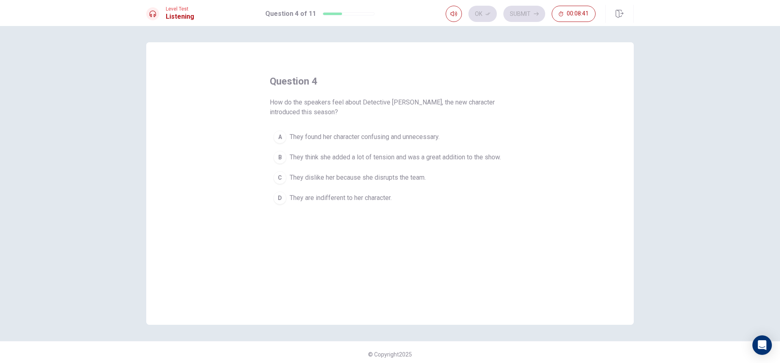
click at [279, 195] on div "D" at bounding box center [279, 197] width 13 height 13
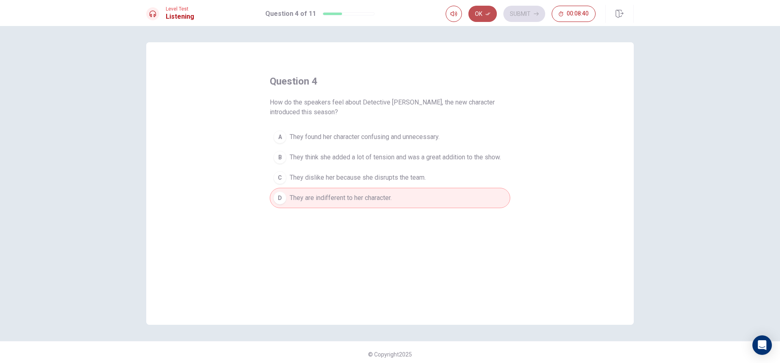
click at [485, 6] on button "Ok" at bounding box center [482, 14] width 28 height 16
click at [521, 11] on button "Submit" at bounding box center [524, 14] width 42 height 16
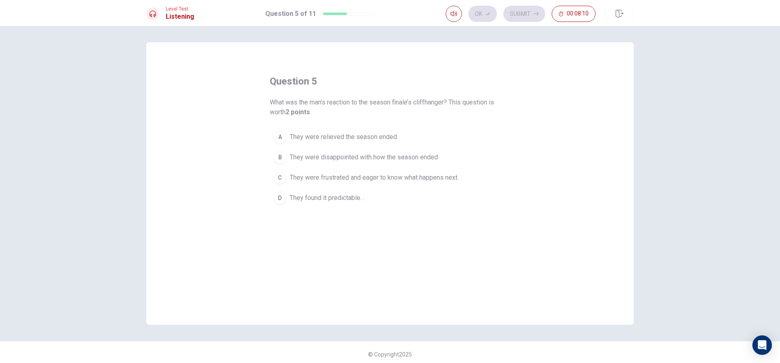
click at [277, 178] on div "C" at bounding box center [279, 177] width 13 height 13
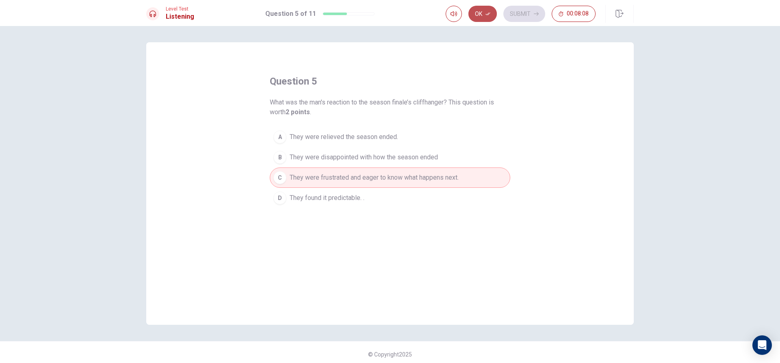
click at [490, 10] on button "Ok" at bounding box center [482, 14] width 28 height 16
click at [531, 10] on button "Submit" at bounding box center [524, 14] width 42 height 16
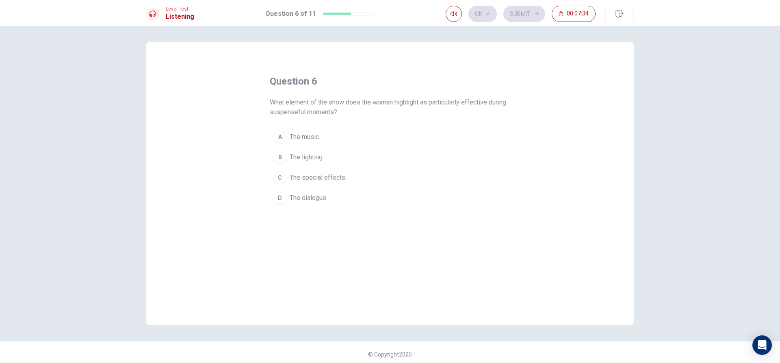
click at [314, 136] on span "The music." at bounding box center [305, 137] width 30 height 10
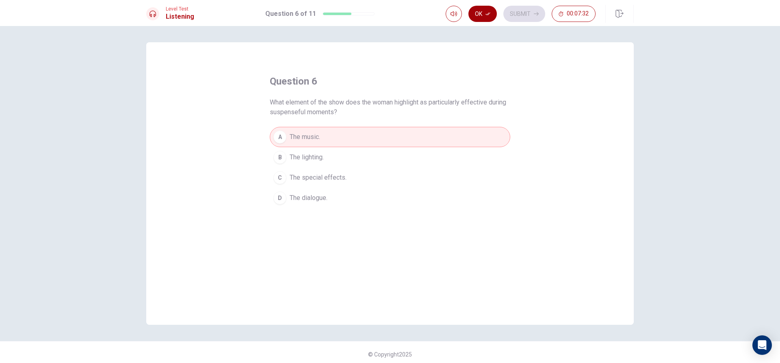
click at [492, 11] on button "Ok" at bounding box center [482, 14] width 28 height 16
click at [519, 16] on button "Submit" at bounding box center [524, 14] width 42 height 16
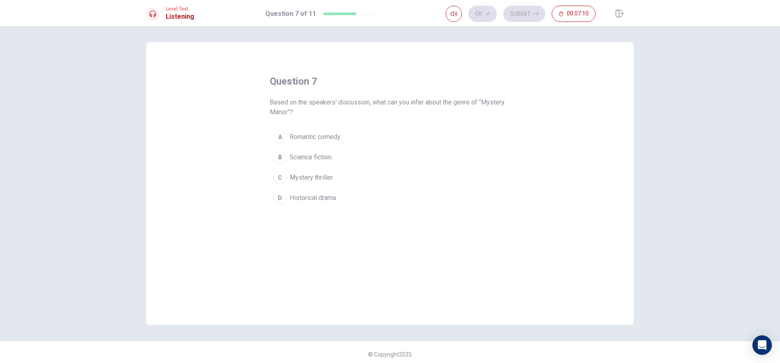
click at [277, 199] on div "D" at bounding box center [279, 197] width 13 height 13
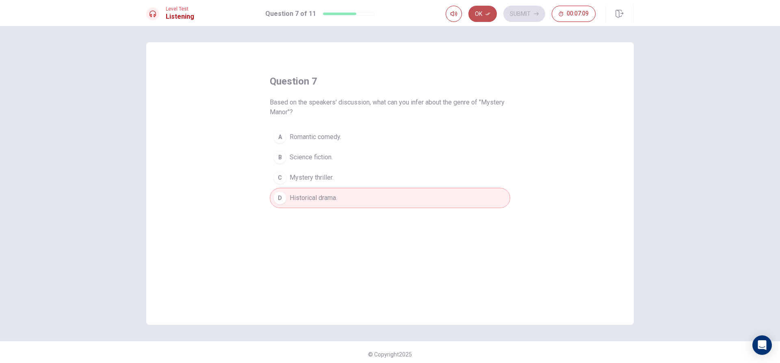
click at [487, 10] on button "Ok" at bounding box center [482, 14] width 28 height 16
click at [518, 10] on button "Submit" at bounding box center [524, 14] width 42 height 16
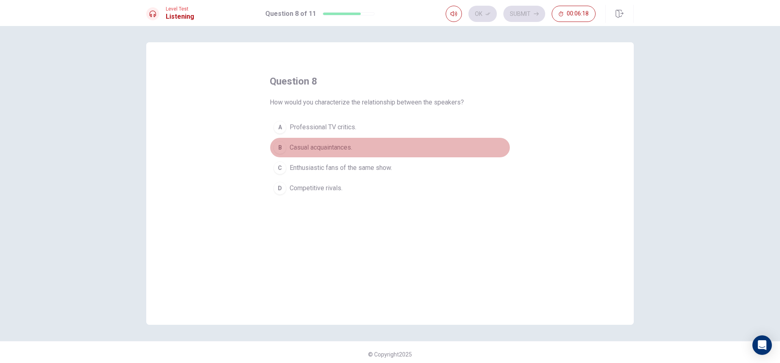
click at [277, 145] on div "B" at bounding box center [279, 147] width 13 height 13
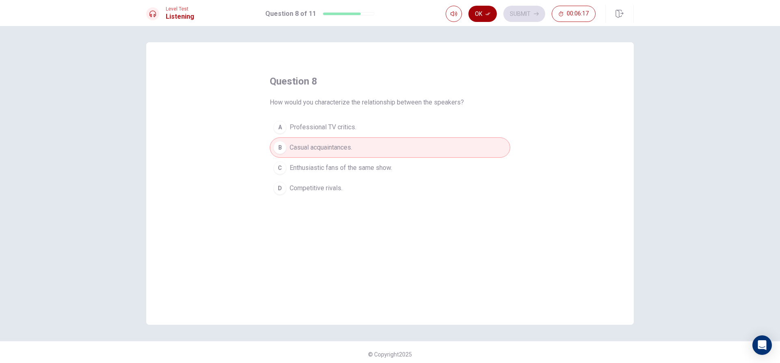
click at [492, 11] on button "Ok" at bounding box center [482, 14] width 28 height 16
drag, startPoint x: 511, startPoint y: 13, endPoint x: 508, endPoint y: 19, distance: 6.6
click at [510, 17] on button "Submit" at bounding box center [524, 14] width 42 height 16
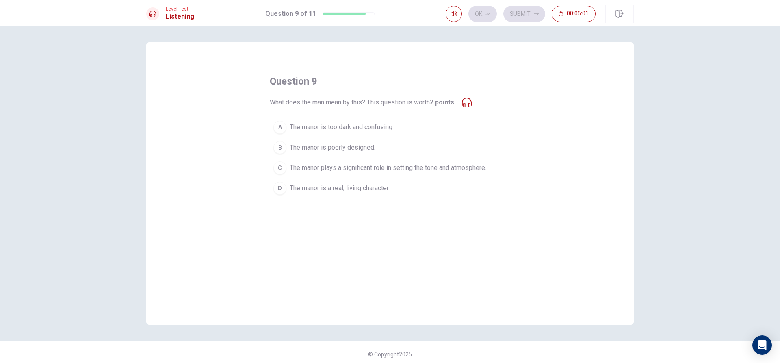
click at [280, 148] on div "B" at bounding box center [279, 147] width 13 height 13
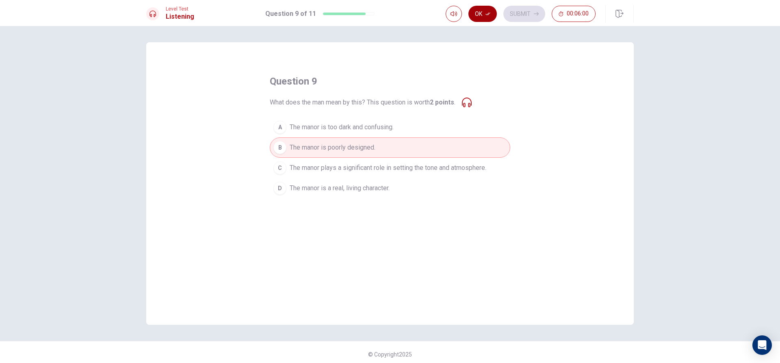
click at [492, 8] on button "Ok" at bounding box center [482, 14] width 28 height 16
click at [511, 17] on button "Submit" at bounding box center [524, 14] width 42 height 16
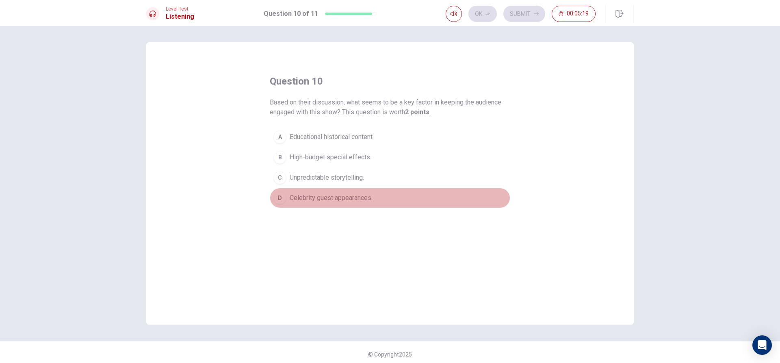
click at [279, 199] on div "D" at bounding box center [279, 197] width 13 height 13
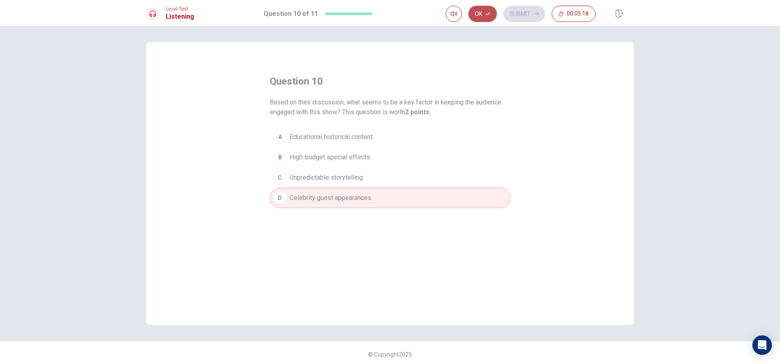
click at [480, 9] on button "Ok" at bounding box center [482, 14] width 28 height 16
drag, startPoint x: 534, startPoint y: 13, endPoint x: 526, endPoint y: 22, distance: 12.4
click at [534, 14] on icon "button" at bounding box center [536, 13] width 5 height 5
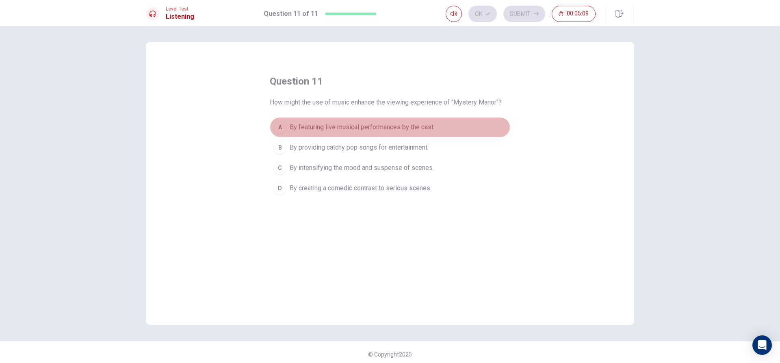
drag, startPoint x: 282, startPoint y: 123, endPoint x: 282, endPoint y: 118, distance: 5.3
click at [281, 123] on div "A" at bounding box center [279, 127] width 13 height 13
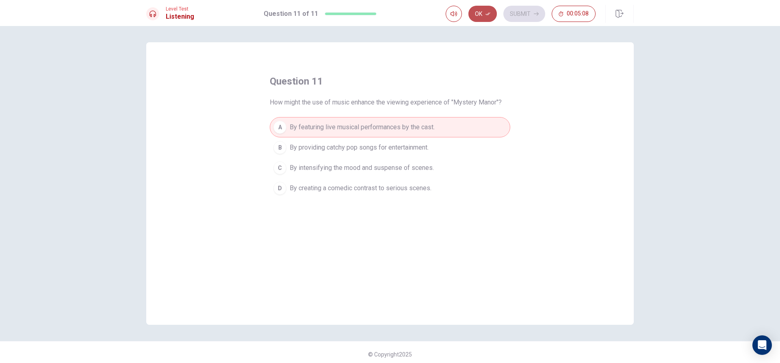
click at [480, 9] on button "Ok" at bounding box center [482, 14] width 28 height 16
click at [507, 10] on button "Submit" at bounding box center [524, 14] width 42 height 16
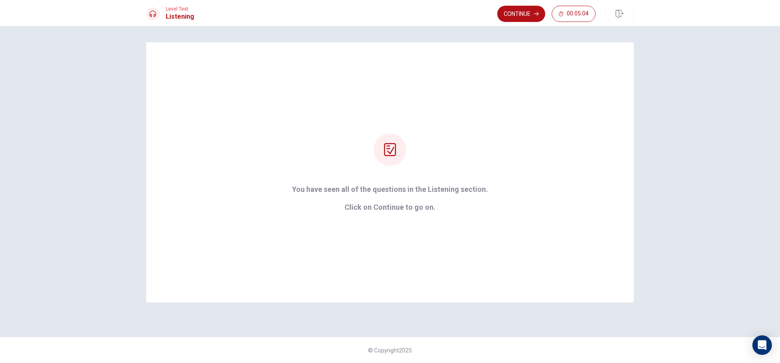
click at [528, 13] on button "Continue" at bounding box center [521, 14] width 48 height 16
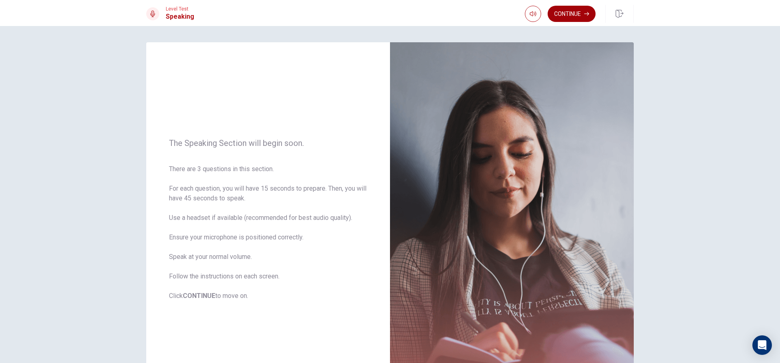
click at [585, 11] on button "Continue" at bounding box center [572, 14] width 48 height 16
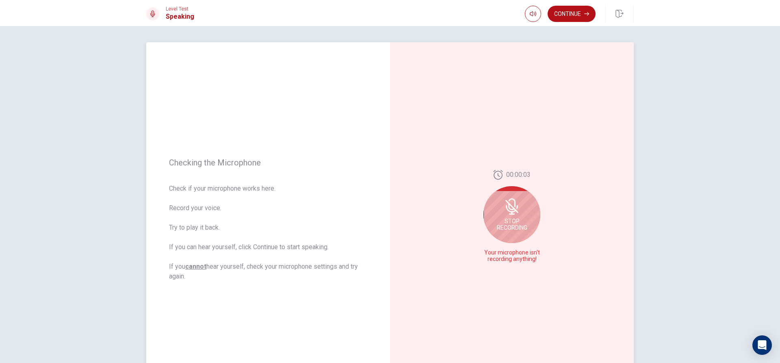
click at [513, 216] on div "Stop Recording" at bounding box center [511, 214] width 57 height 57
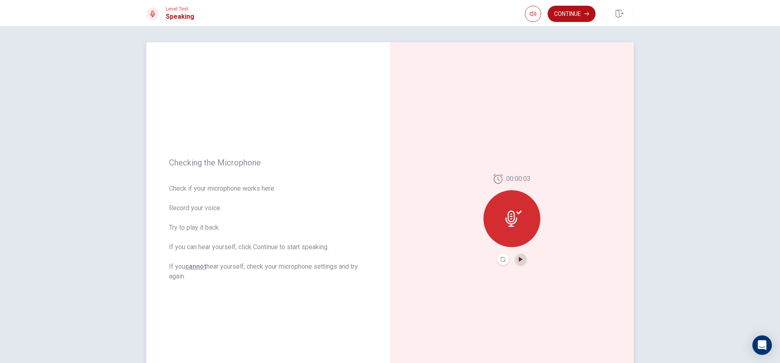
click at [519, 259] on icon "Play Audio" at bounding box center [521, 259] width 4 height 5
click at [523, 223] on div at bounding box center [511, 218] width 57 height 57
click at [518, 256] on button "Pause Audio" at bounding box center [520, 258] width 11 height 11
click at [518, 259] on icon "Play Audio" at bounding box center [520, 259] width 5 height 5
click at [502, 261] on icon "Record Again" at bounding box center [502, 259] width 5 height 5
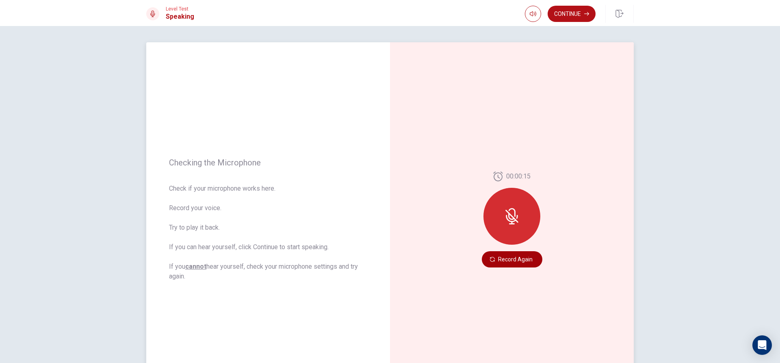
click at [528, 259] on button "Record Again" at bounding box center [512, 259] width 61 height 16
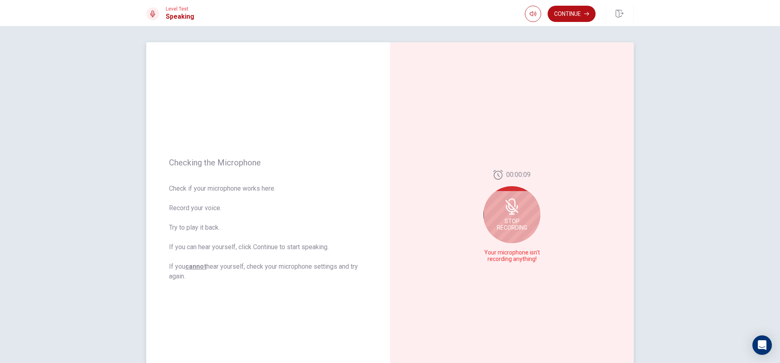
click at [520, 216] on div "Stop Recording" at bounding box center [511, 214] width 57 height 57
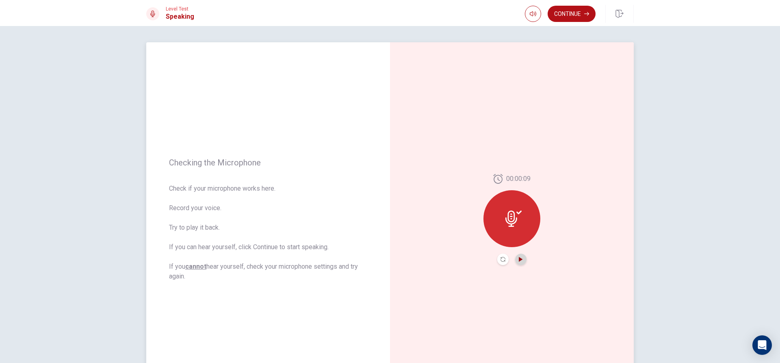
click at [520, 258] on icon "Play Audio" at bounding box center [520, 259] width 5 height 5
click at [501, 261] on icon "Record Again" at bounding box center [502, 259] width 5 height 5
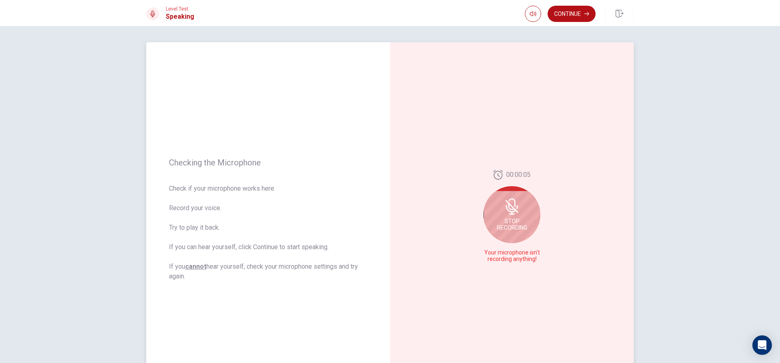
click at [519, 221] on span "Stop Recording" at bounding box center [512, 224] width 30 height 13
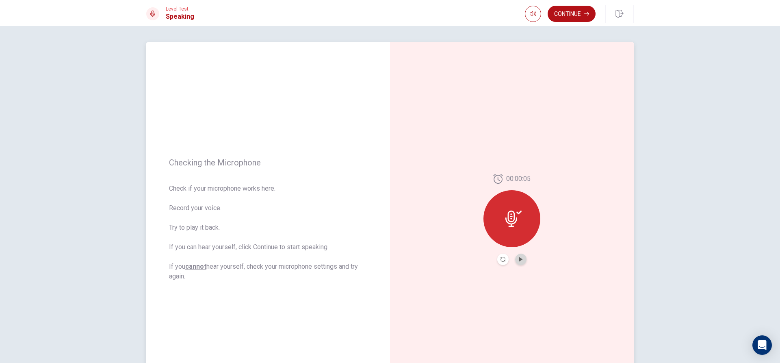
click at [521, 262] on button "Play Audio" at bounding box center [520, 258] width 11 height 11
click at [521, 259] on button "Play Audio" at bounding box center [520, 258] width 11 height 11
click at [519, 258] on icon "Play Audio" at bounding box center [521, 259] width 4 height 5
click at [503, 260] on icon "Record Again" at bounding box center [502, 259] width 5 height 5
click at [515, 240] on span "Stop Recording" at bounding box center [512, 233] width 30 height 13
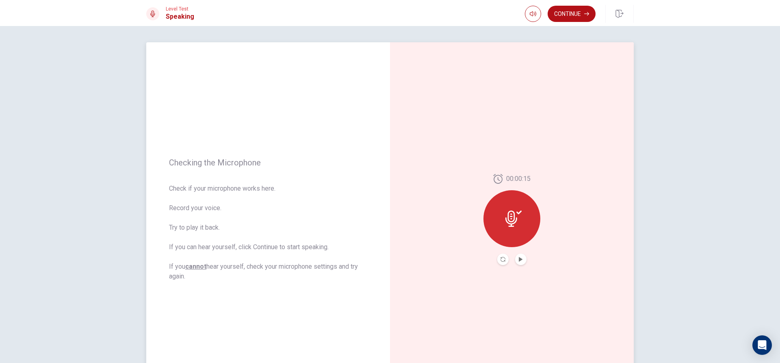
click at [508, 230] on div at bounding box center [511, 218] width 57 height 57
click at [522, 258] on button "Record Again" at bounding box center [512, 259] width 61 height 16
click at [509, 258] on button "Record Again" at bounding box center [512, 259] width 61 height 16
click at [519, 262] on button "Record Again" at bounding box center [512, 259] width 61 height 16
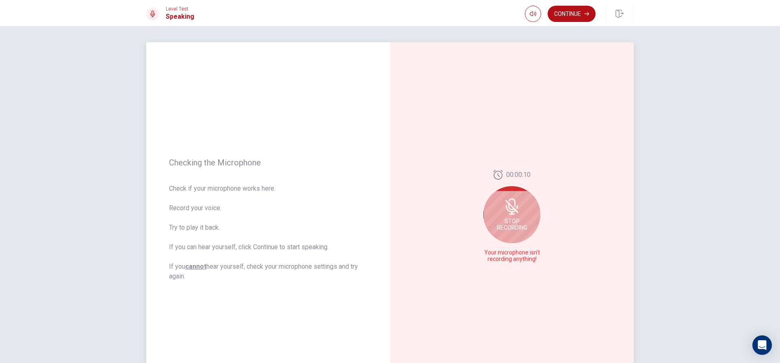
click at [515, 222] on span "Stop Recording" at bounding box center [512, 224] width 30 height 13
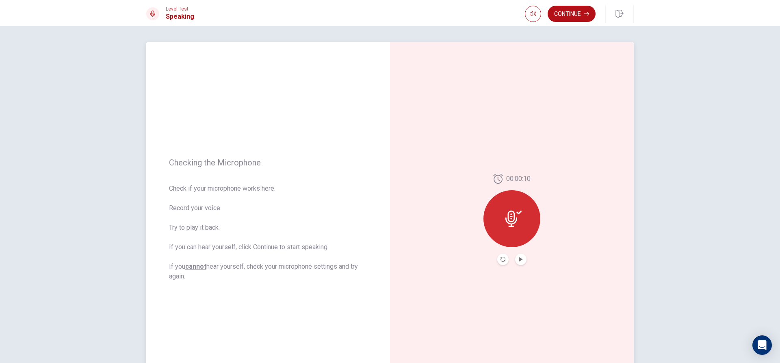
click at [517, 256] on button "Play Audio" at bounding box center [520, 258] width 11 height 11
click at [502, 260] on icon "Record Again" at bounding box center [502, 259] width 5 height 5
click at [508, 223] on icon at bounding box center [512, 216] width 12 height 16
click at [500, 260] on icon "Record Again" at bounding box center [502, 259] width 5 height 5
click at [516, 234] on span "Stop Recording" at bounding box center [512, 233] width 30 height 13
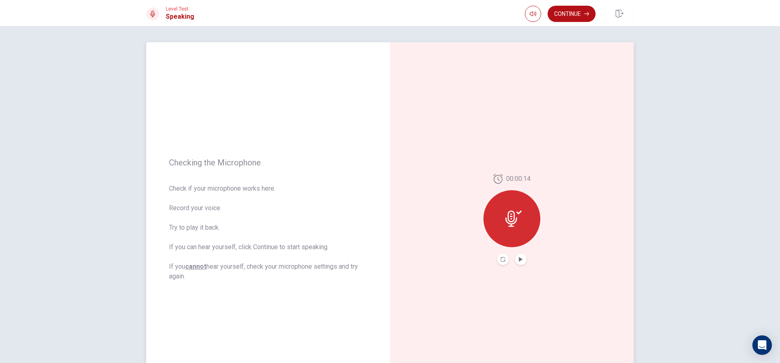
click at [516, 234] on div at bounding box center [511, 218] width 57 height 57
click at [520, 256] on button "Play Audio" at bounding box center [520, 258] width 11 height 11
click at [520, 255] on button "Play Audio" at bounding box center [520, 258] width 11 height 11
click at [575, 13] on button "Continue" at bounding box center [572, 14] width 48 height 16
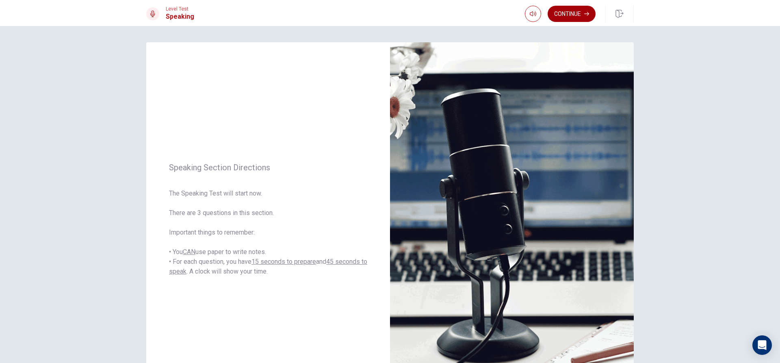
click at [584, 11] on button "Continue" at bounding box center [572, 14] width 48 height 16
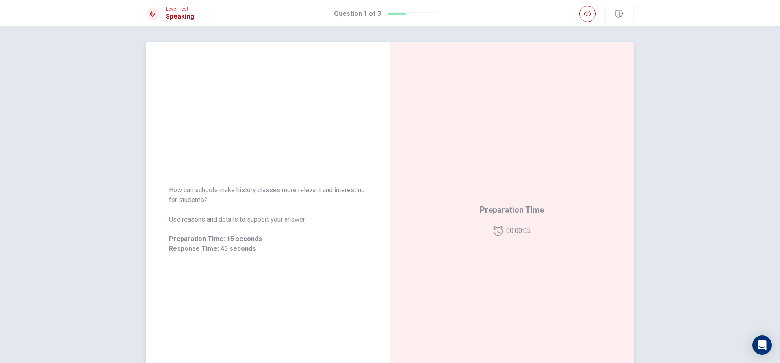
click at [497, 227] on icon at bounding box center [497, 231] width 9 height 10
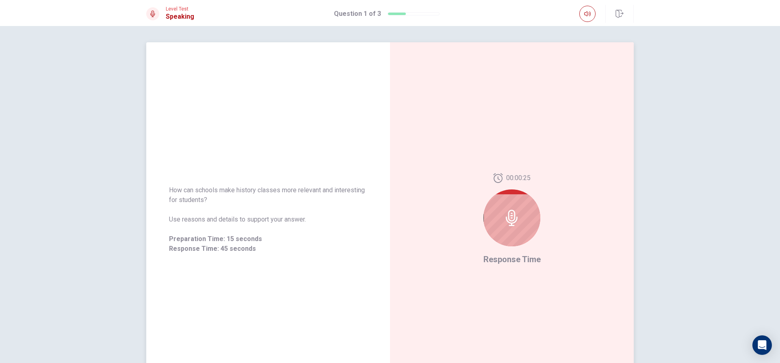
click at [526, 211] on div at bounding box center [511, 217] width 57 height 57
click at [510, 219] on icon at bounding box center [512, 218] width 16 height 16
click at [503, 260] on span "Response Time" at bounding box center [511, 259] width 57 height 10
click at [500, 223] on div at bounding box center [511, 217] width 57 height 57
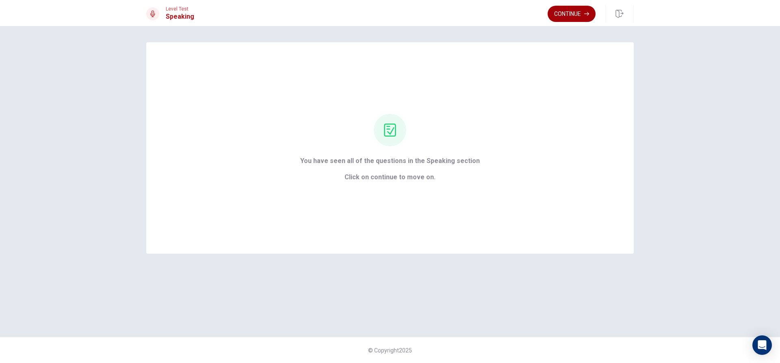
click at [567, 17] on button "Continue" at bounding box center [572, 14] width 48 height 16
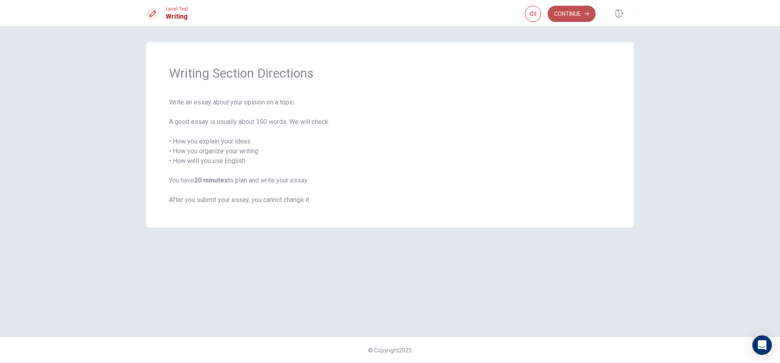
click at [569, 11] on button "Continue" at bounding box center [572, 14] width 48 height 16
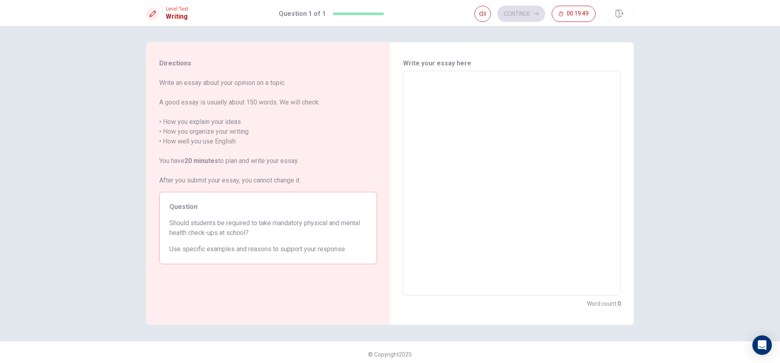
click at [416, 86] on textarea at bounding box center [512, 183] width 206 height 211
type textarea "I"
type textarea "x"
type textarea "I"
type textarea "x"
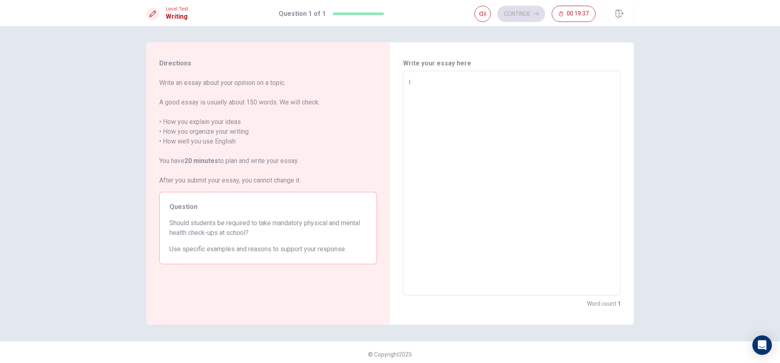
type textarea "I t"
type textarea "x"
type textarea "I th"
type textarea "x"
type textarea "I thi"
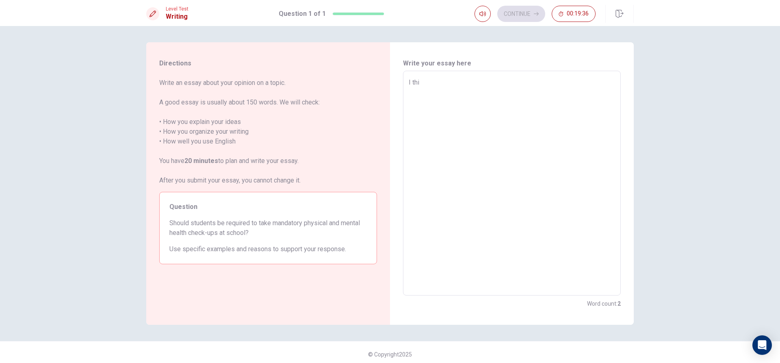
type textarea "x"
type textarea "I thin"
type textarea "x"
type textarea "I think"
type textarea "x"
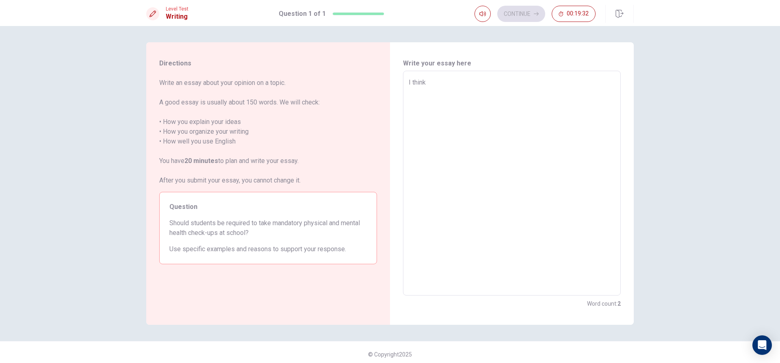
type textarea "I think"
type textarea "x"
type textarea "I think g"
type textarea "x"
type textarea "I think go"
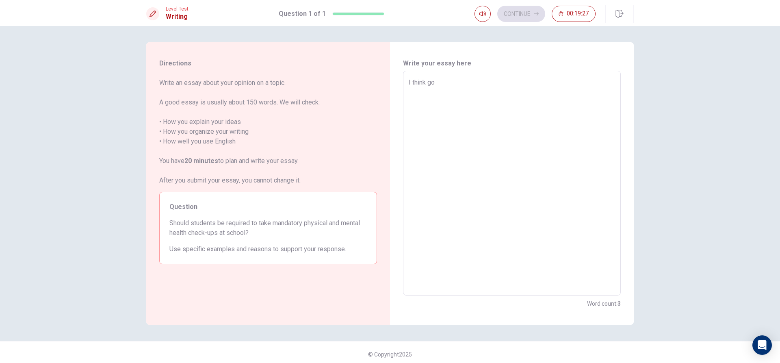
type textarea "x"
type textarea "I think goo"
type textarea "x"
type textarea "I think good"
type textarea "x"
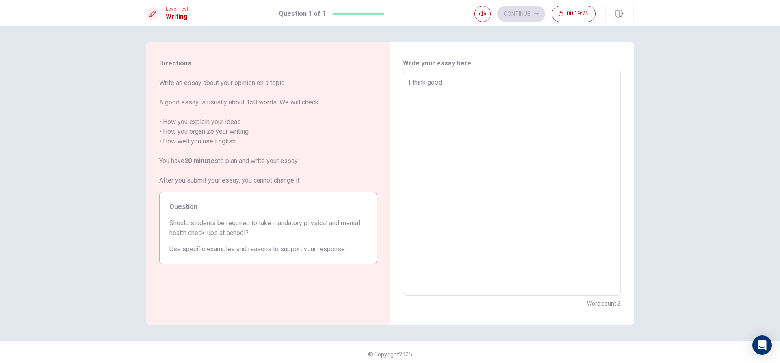
type textarea "I think good"
type textarea "x"
type textarea "I think good e"
type textarea "x"
type textarea "I think good es"
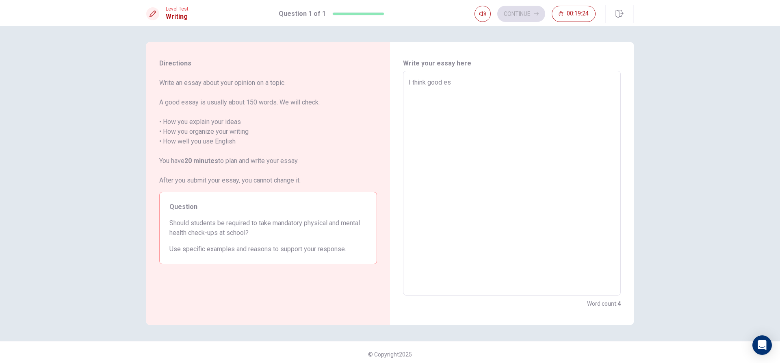
type textarea "x"
type textarea "I think good ess"
type textarea "x"
type textarea "I think good essa"
type textarea "x"
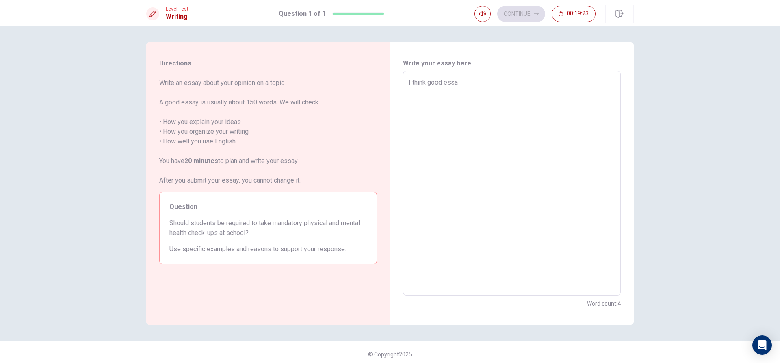
type textarea "I think good essay"
type textarea "x"
type textarea "I think good essa"
type textarea "x"
type textarea "I think good ess"
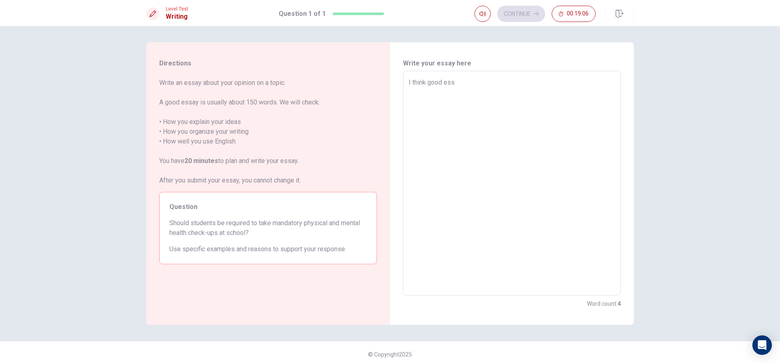
type textarea "x"
type textarea "I think good es"
type textarea "x"
type textarea "I think good e"
type textarea "x"
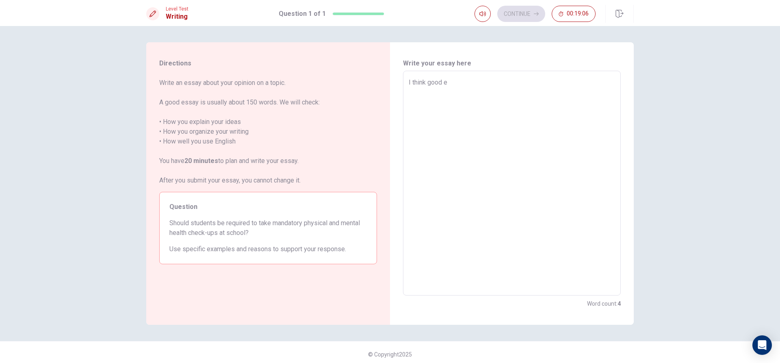
type textarea "I think good"
type textarea "x"
type textarea "I think good"
type textarea "x"
type textarea "I think goo"
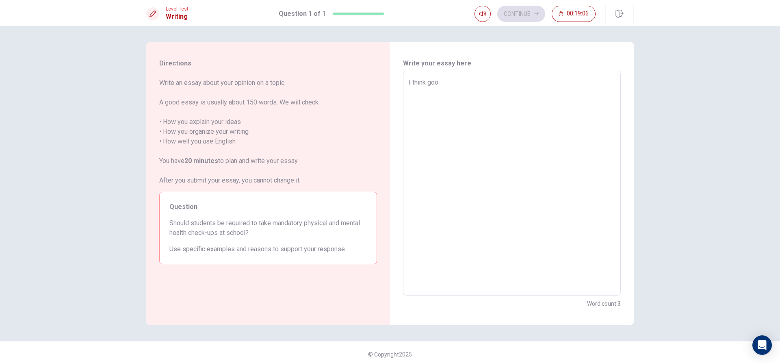
type textarea "x"
type textarea "I think go"
type textarea "x"
type textarea "I think g"
type textarea "x"
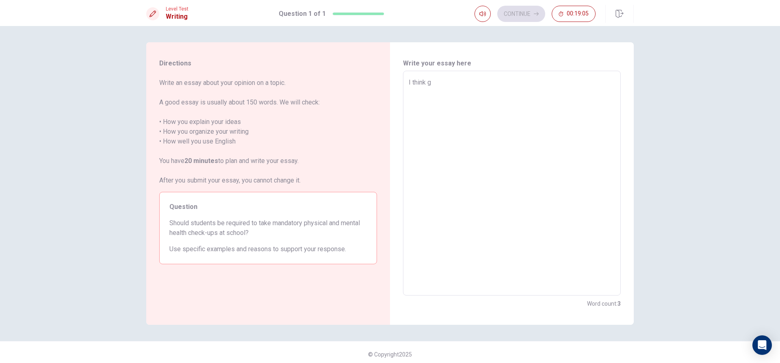
type textarea "I think"
type textarea "x"
type textarea "I think p"
type textarea "x"
type textarea "I think ph"
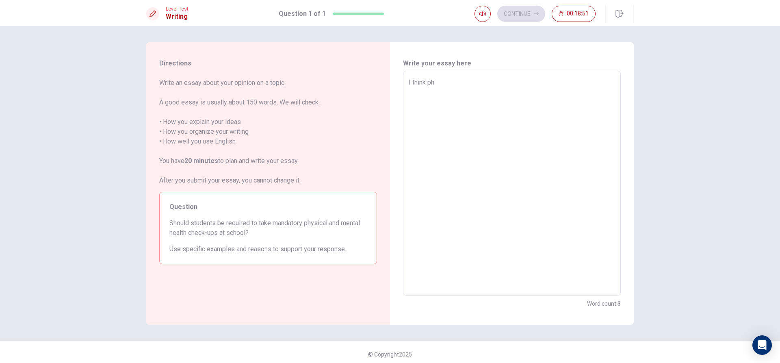
type textarea "x"
type textarea "I think phy"
type textarea "x"
type textarea "I think phys"
type textarea "x"
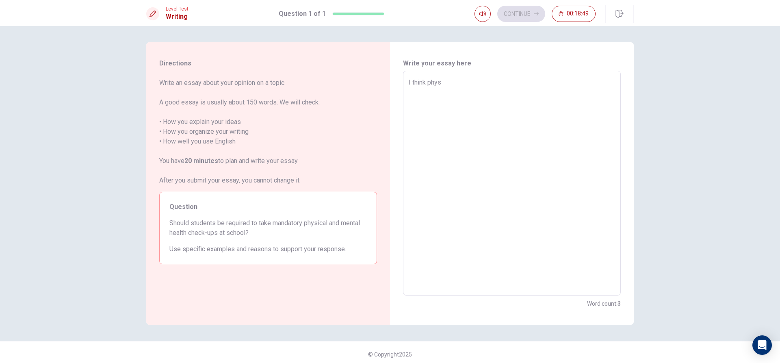
type textarea "I think physi"
type textarea "x"
type textarea "I think physic"
type textarea "x"
type textarea "I think physica"
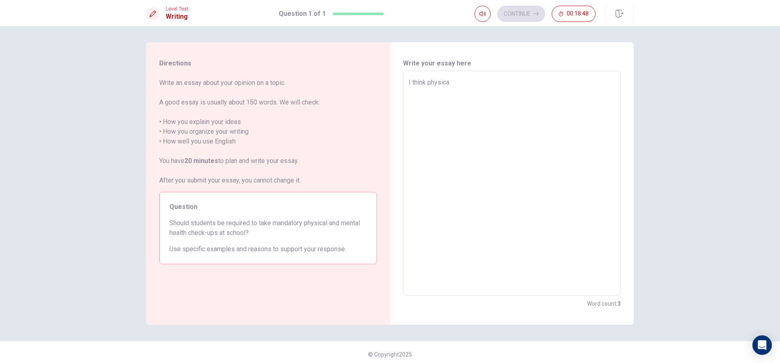
type textarea "x"
type textarea "I think physical"
type textarea "x"
type textarea "I think physical"
type textarea "x"
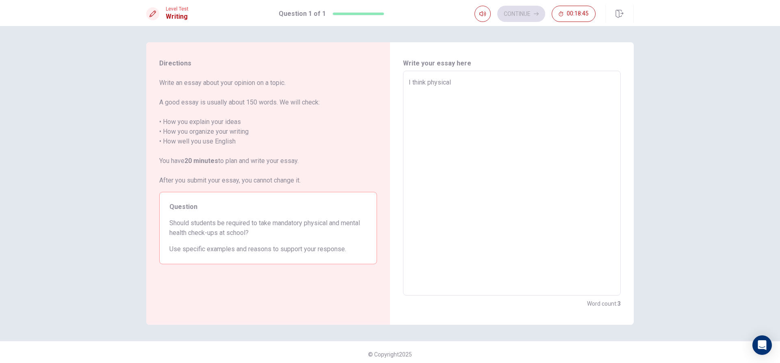
type textarea "I think physical i"
type textarea "x"
type textarea "I think physical it"
type textarea "x"
type textarea "I think physical it"
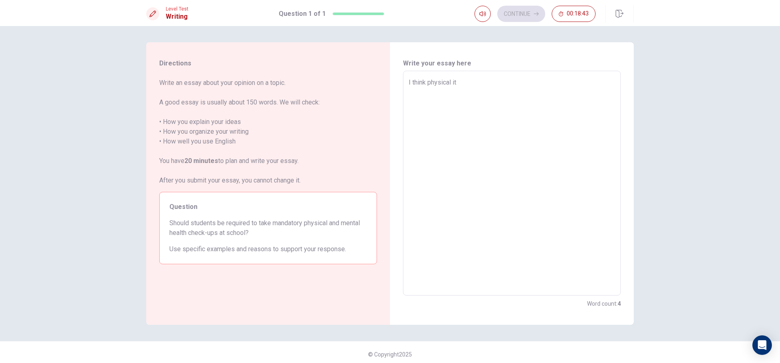
type textarea "x"
type textarea "I think physical it g"
type textarea "x"
type textarea "I think physical it go"
type textarea "x"
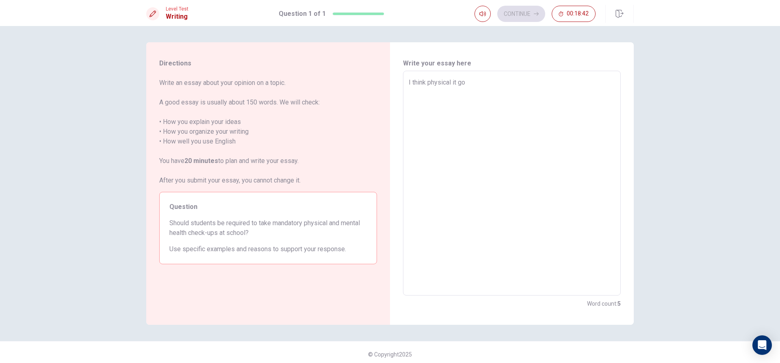
type textarea "I think physical it goo"
type textarea "x"
type textarea "I think physical it good"
type textarea "x"
type textarea "I think physical it good."
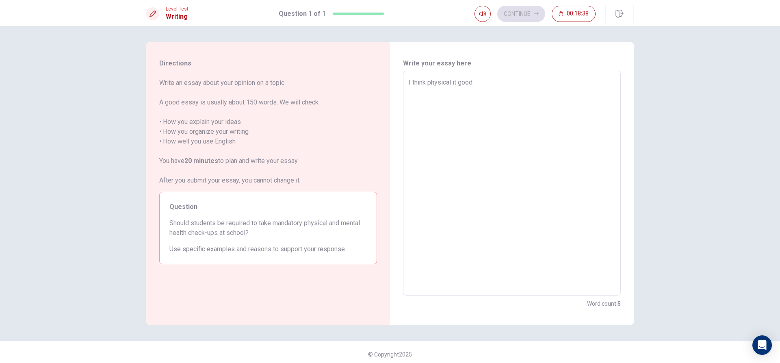
type textarea "x"
type textarea "I think physical it good."
type textarea "x"
type textarea "I think physical it good. P"
type textarea "x"
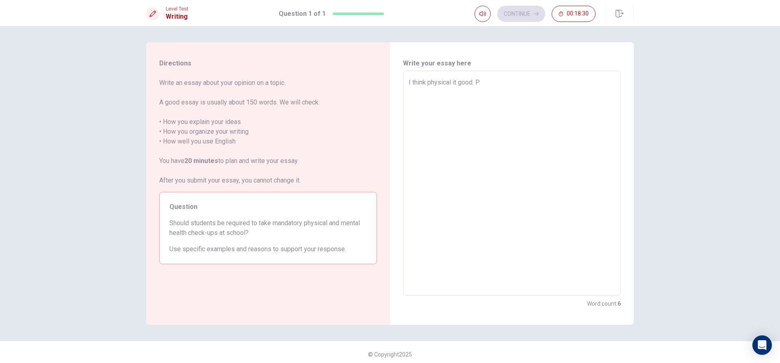
type textarea "I think physical it good. Ph"
type textarea "x"
type textarea "I think physical it good. Phy"
type textarea "x"
type textarea "I think physical it good. Phyc"
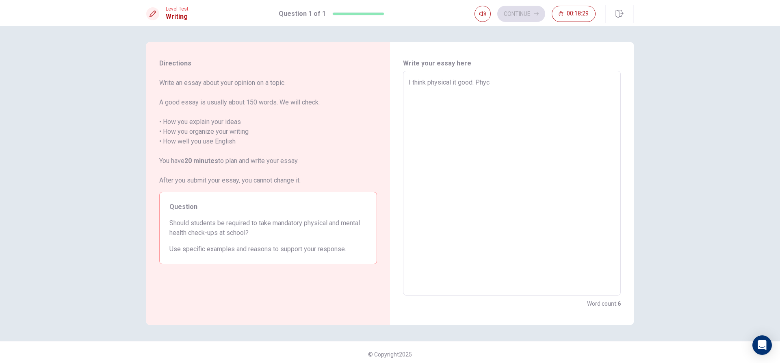
type textarea "x"
type textarea "I think physical it good. Phyci"
type textarea "x"
type textarea "I think physical it good. Phyc"
type textarea "x"
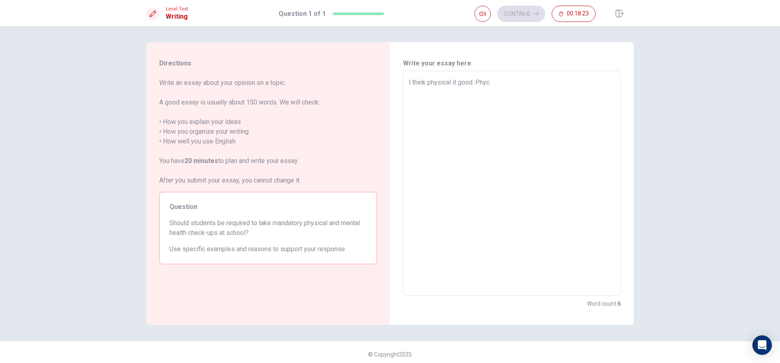
type textarea "I think physical it good. Phy"
type textarea "x"
type textarea "I think physical it good. Phys"
type textarea "x"
type textarea "I think physical it good. Physi"
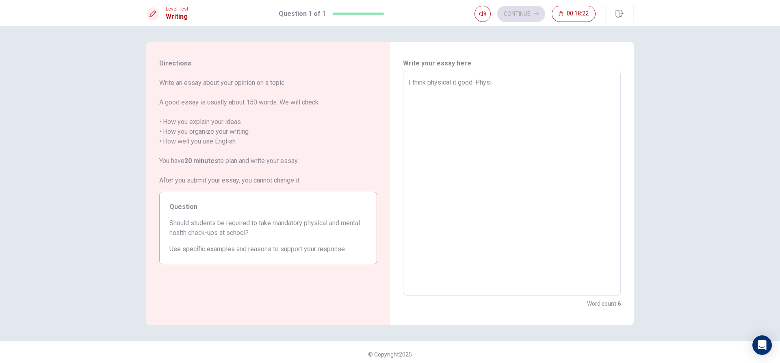
type textarea "x"
type textarea "I think physical it good. Physic"
type textarea "x"
type textarea "I think physical it good. Physica"
type textarea "x"
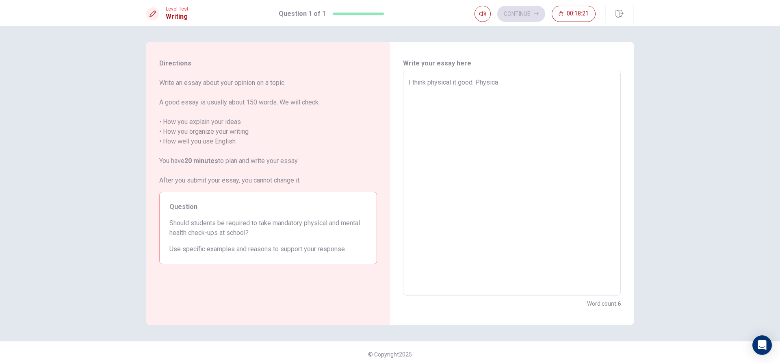
type textarea "I think physical it good. Physical"
type textarea "x"
type textarea "I think physical it good. Physical"
type textarea "x"
type textarea "I think physical it good. Physical i"
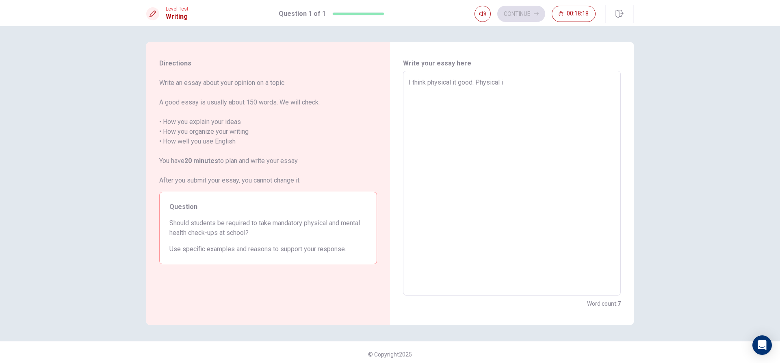
type textarea "x"
type textarea "I think physical it good. Physical it"
type textarea "x"
type textarea "I think physical it good. Physical it"
type textarea "x"
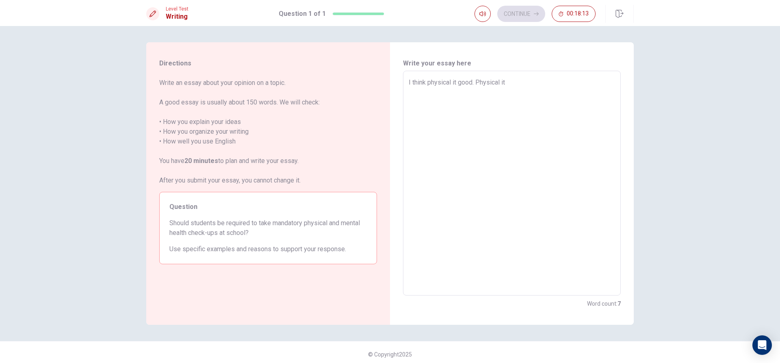
type textarea "I think physical it good. Physical it g"
type textarea "x"
type textarea "I think physical it good. Physical it go"
type textarea "x"
type textarea "I think physical it good. Physical it goo"
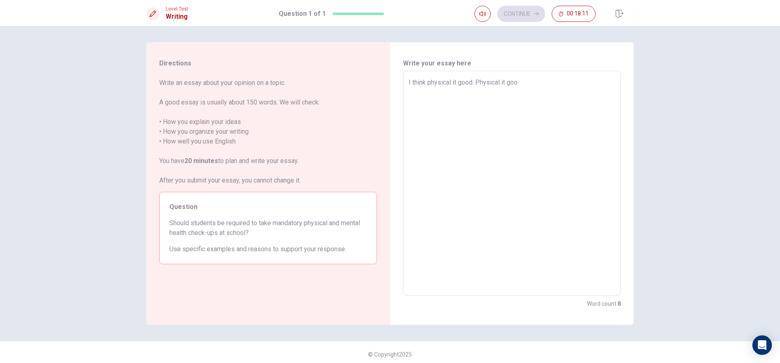
type textarea "x"
type textarea "I think physical it good. Physical it good"
type textarea "x"
type textarea "I think physical it good. Physical it good"
type textarea "x"
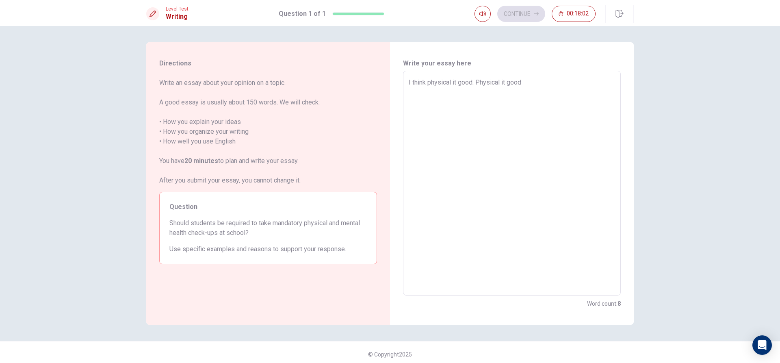
type textarea "I think physical it good. Physical it good f"
type textarea "x"
type textarea "I think physical it good. Physical it good fo"
type textarea "x"
type textarea "I think physical it good. Physical it good for"
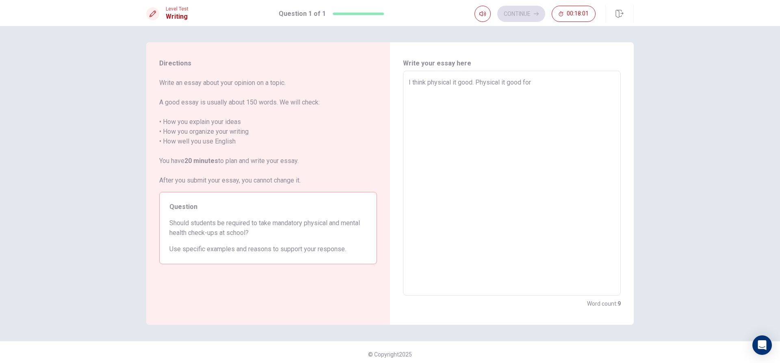
type textarea "x"
type textarea "I think physical it good. Physical it good for"
type textarea "x"
type textarea "I think physical it good. Physical it good for o"
type textarea "x"
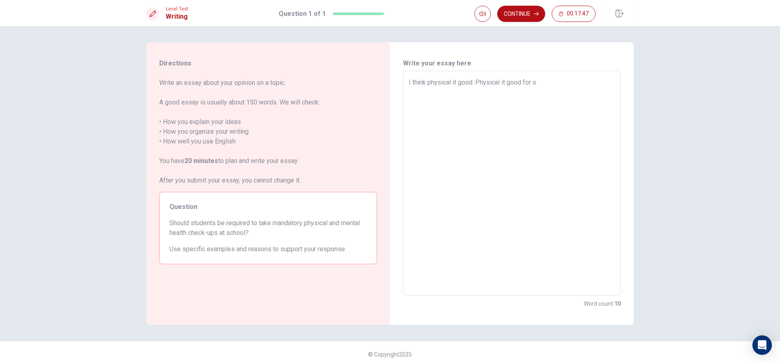
type textarea "I think physical it good. Physical it good for ou"
type textarea "x"
type textarea "I think physical it good. Physical it good for our"
type textarea "x"
type textarea "I think physical it good. Physical it good for our"
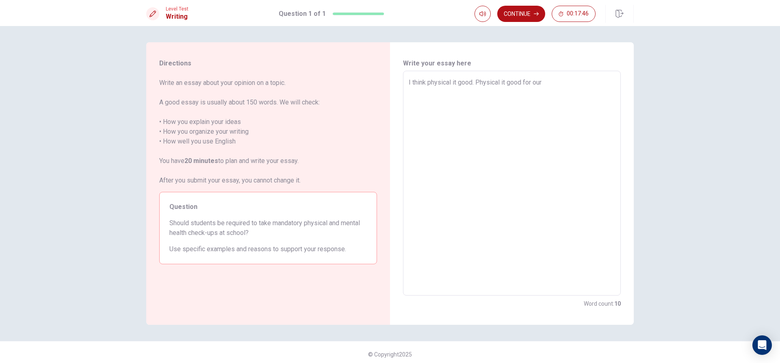
type textarea "x"
type textarea "I think physical it good. Physical it good for our b"
type textarea "x"
type textarea "I think physical it good. Physical it good for our bo"
type textarea "x"
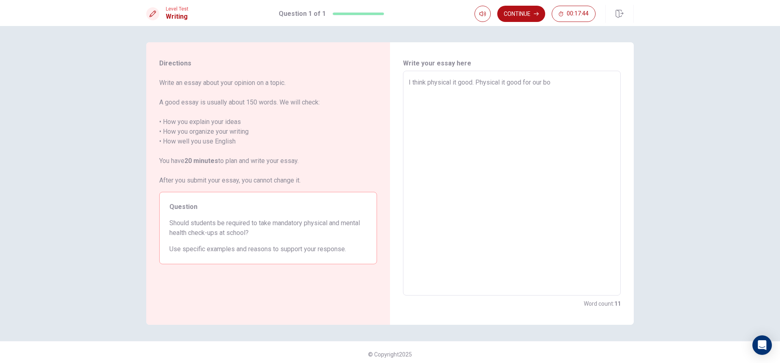
type textarea "I think physical it good. Physical it good for our bod"
type textarea "x"
type textarea "I think physical it good. Physical it good for our body"
type textarea "x"
type textarea "I think physical it good. Physical it good for our bod"
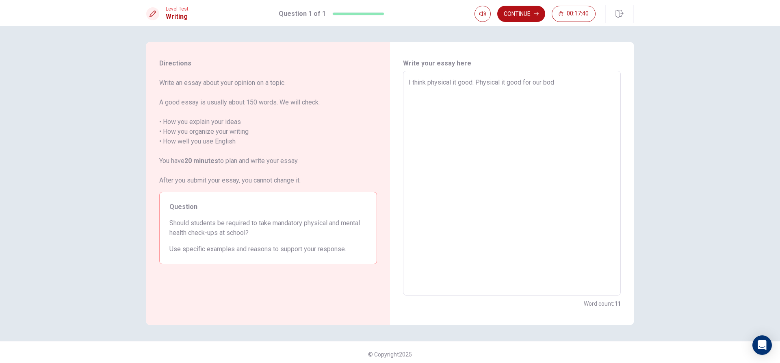
type textarea "x"
type textarea "I think physical it good. Physical it good for our bo"
type textarea "x"
type textarea "I think physical it good. Physical it good for our b"
type textarea "x"
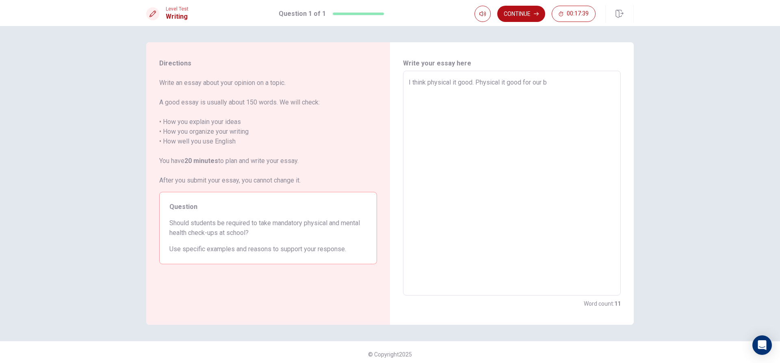
type textarea "I think physical it good. Physical it good for our"
type textarea "x"
type textarea "I think physical it good. Physical it good for our b"
type textarea "x"
type textarea "I think physical it good. Physical it good for our bo"
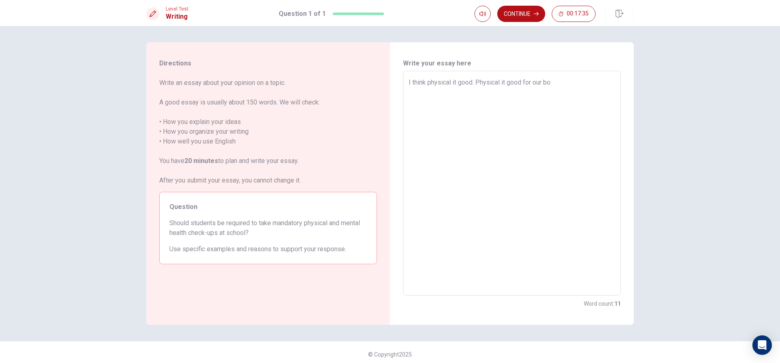
type textarea "x"
type textarea "I think physical it good. Physical it good for our bod"
type textarea "x"
type textarea "I think physical it good. Physical it good for our body"
type textarea "x"
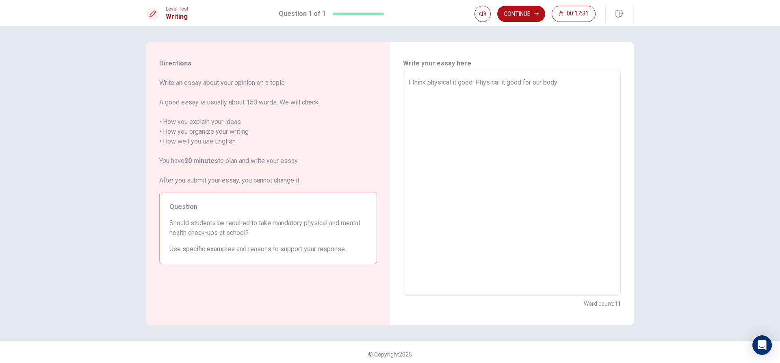
type textarea "I think physical it good. Physical it good for our body."
type textarea "x"
type textarea "I think physical it good. Physical it good for our body"
type textarea "x"
type textarea "I think physical it good. Physical it good for our body,"
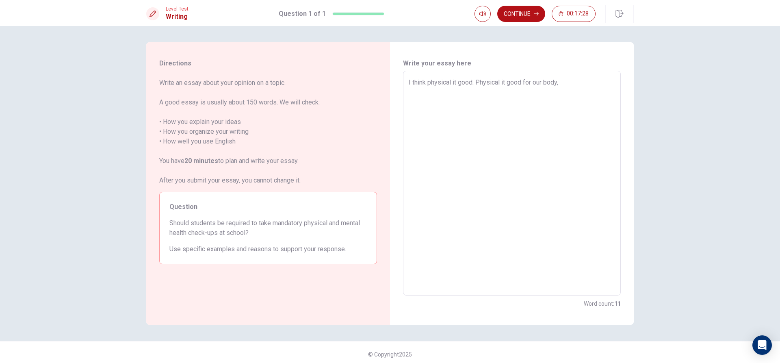
type textarea "x"
type textarea "I think physical it good. Physical it good for our body,"
type textarea "x"
type textarea "I think physical it good. Physical it good for our body, b"
type textarea "x"
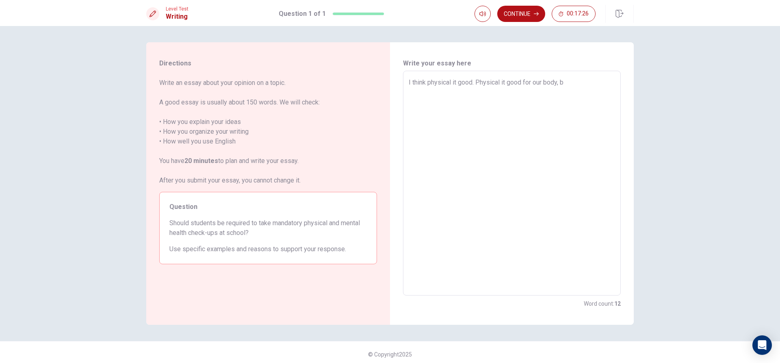
type textarea "I think physical it good. Physical it good for our body, be"
type textarea "x"
type textarea "I think physical it good. Physical it good for our body, bec"
type textarea "x"
type textarea "I think physical it good. Physical it good for our body, beca"
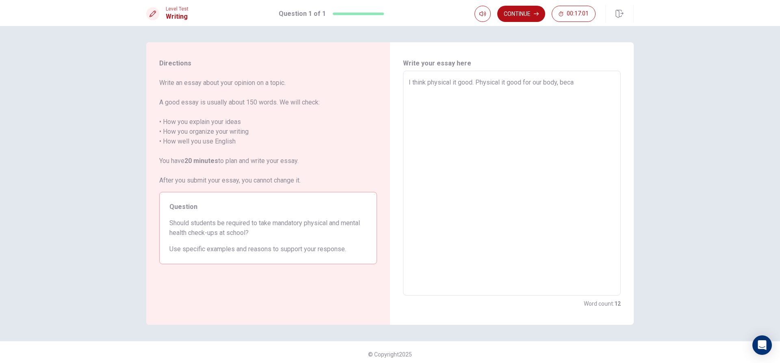
type textarea "x"
type textarea "I think physical it good. Physical it good for our body, becau"
type textarea "x"
type textarea "I think physical it good. Physical it good for our body, becaus"
type textarea "x"
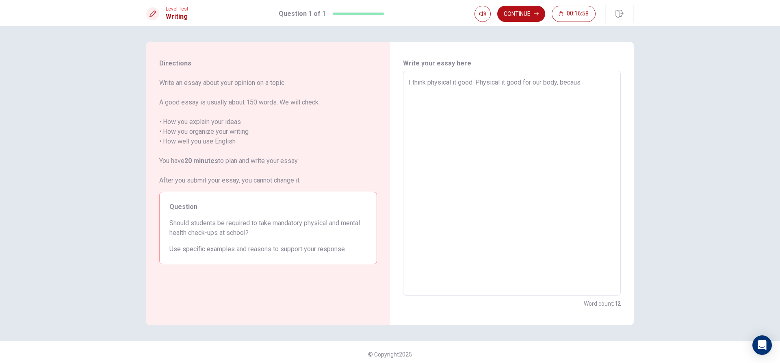
type textarea "I think physical it good. Physical it good for our body, because"
type textarea "x"
type textarea "I think physical it good. Physical it good for our body, because"
type textarea "x"
type textarea "I think physical it good. Physical it good for our body, because i"
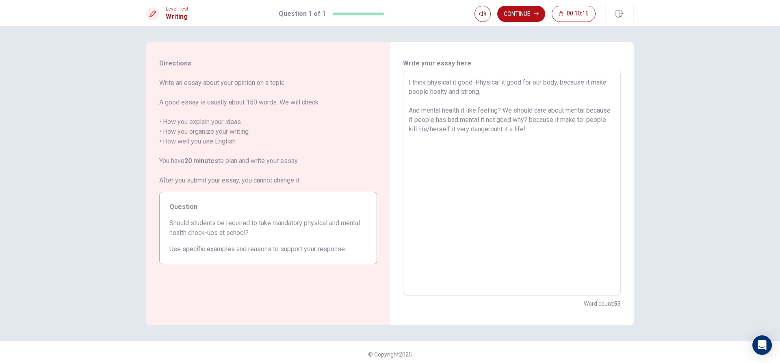
click at [483, 89] on textarea "I think physical it good. Physical it good for our body, because it make people…" at bounding box center [512, 183] width 206 height 211
click at [480, 90] on textarea "I think physical it good. Physical it good for our body, because it make people…" at bounding box center [512, 183] width 206 height 211
click at [549, 128] on textarea "I think physical it good. Physical it good for our body, because it make people…" at bounding box center [512, 183] width 206 height 211
click at [526, 12] on button "Continue" at bounding box center [521, 14] width 48 height 16
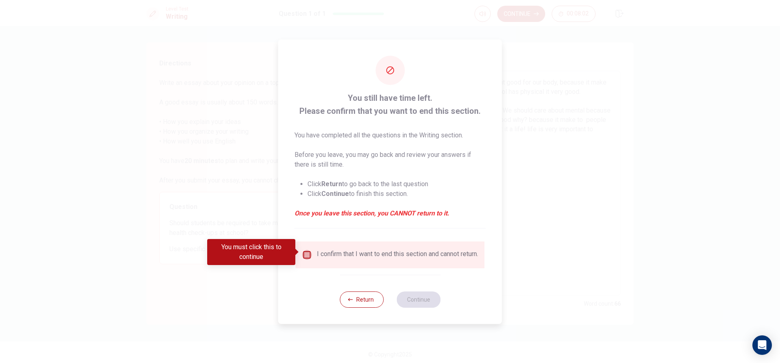
click at [306, 250] on input "You must click this to continue" at bounding box center [307, 255] width 10 height 10
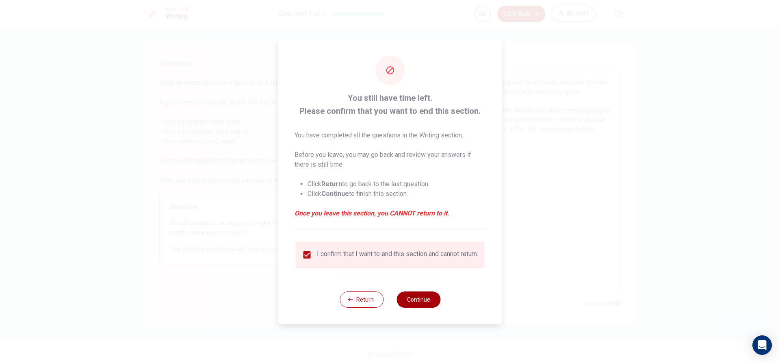
click at [429, 307] on button "Continue" at bounding box center [418, 299] width 44 height 16
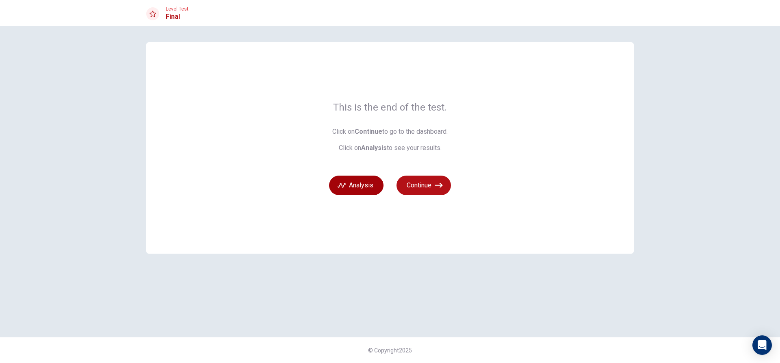
click at [370, 188] on button "Analysis" at bounding box center [356, 184] width 54 height 19
